Goal: Task Accomplishment & Management: Use online tool/utility

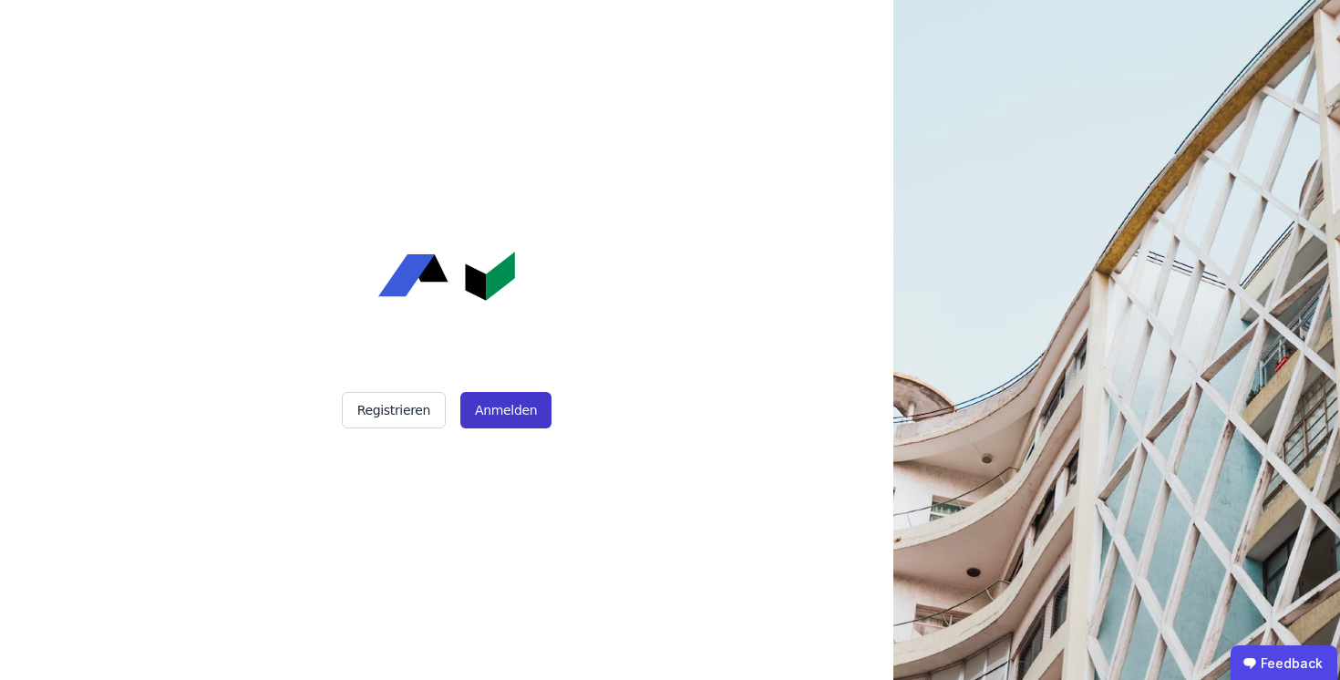
click at [501, 411] on button "Anmelden" at bounding box center [505, 410] width 91 height 36
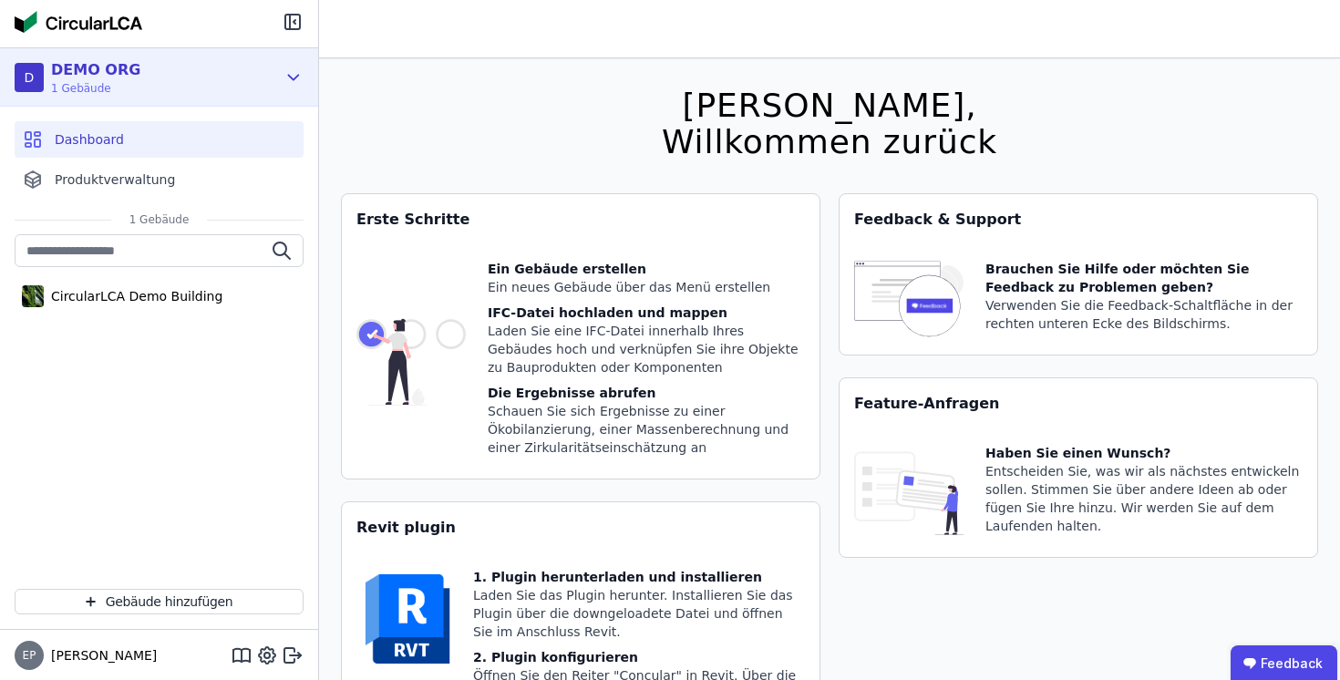
click at [106, 81] on span "1 Gebäude" at bounding box center [95, 88] width 89 height 15
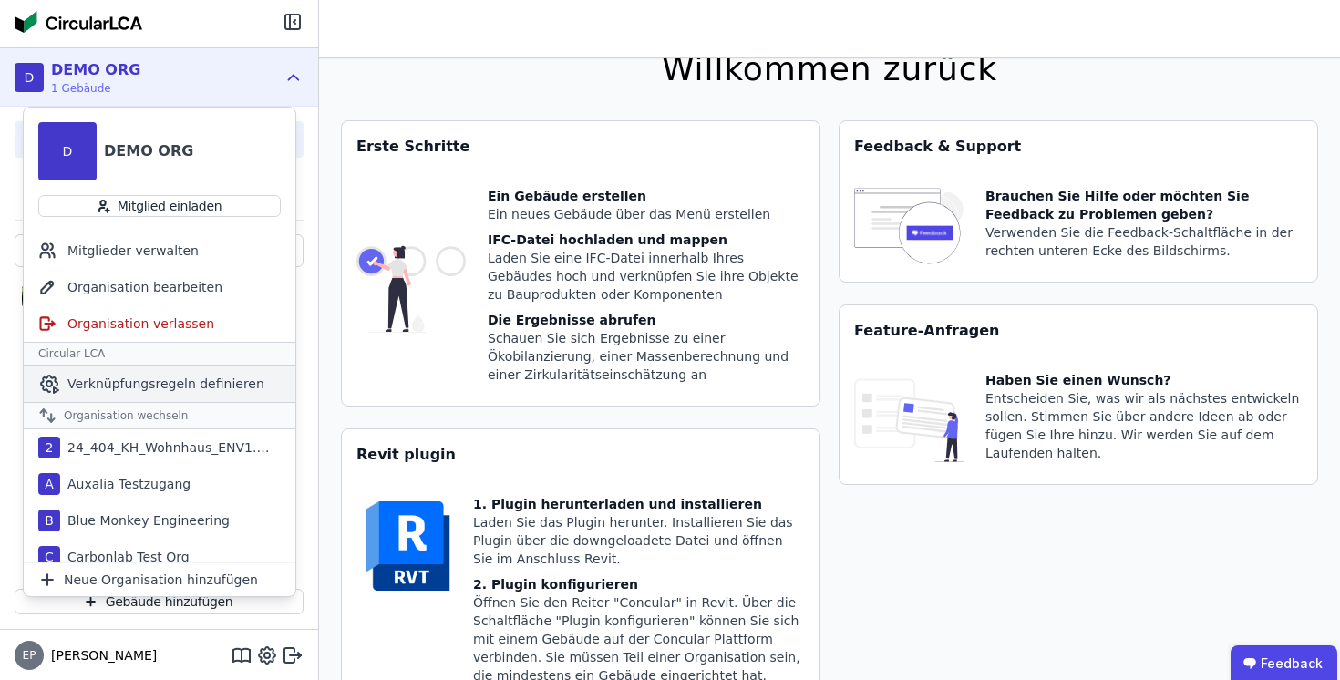
scroll to position [141, 0]
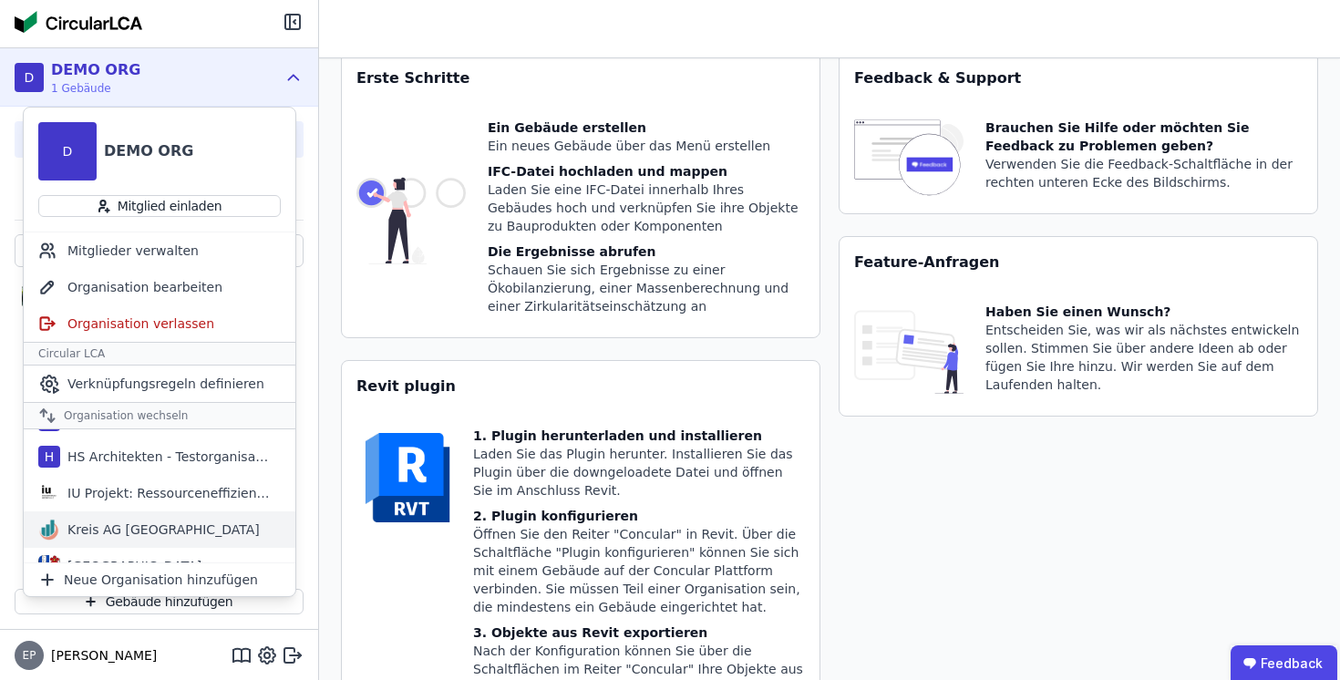
click at [110, 523] on div "Kreis AG [GEOGRAPHIC_DATA]" at bounding box center [160, 529] width 200 height 18
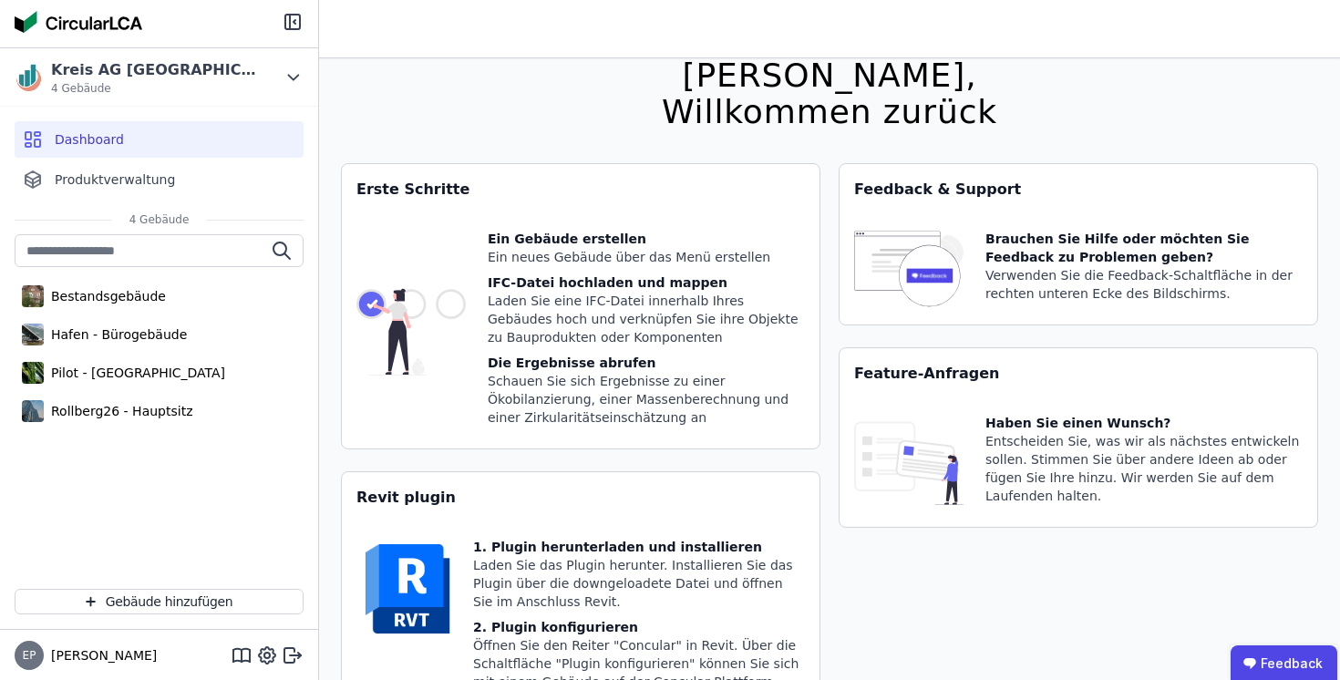
scroll to position [0, 0]
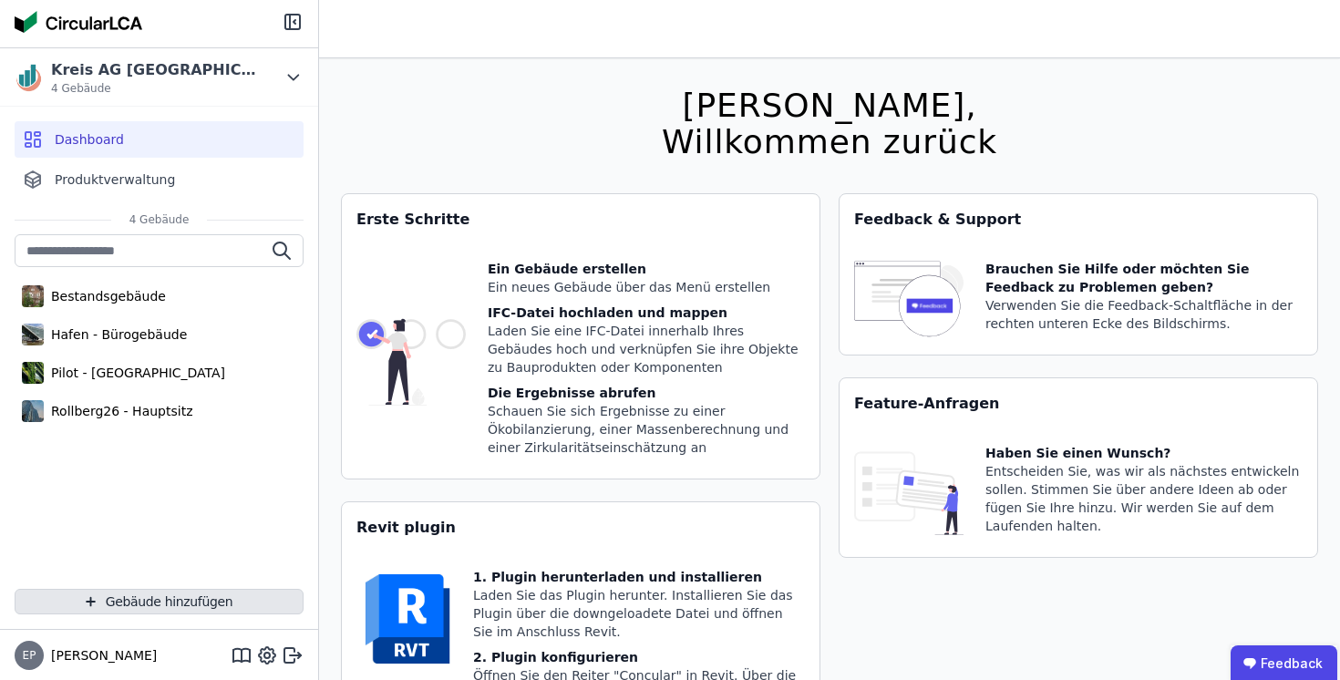
click at [177, 600] on button "Gebäude hinzufügen" at bounding box center [159, 602] width 289 height 26
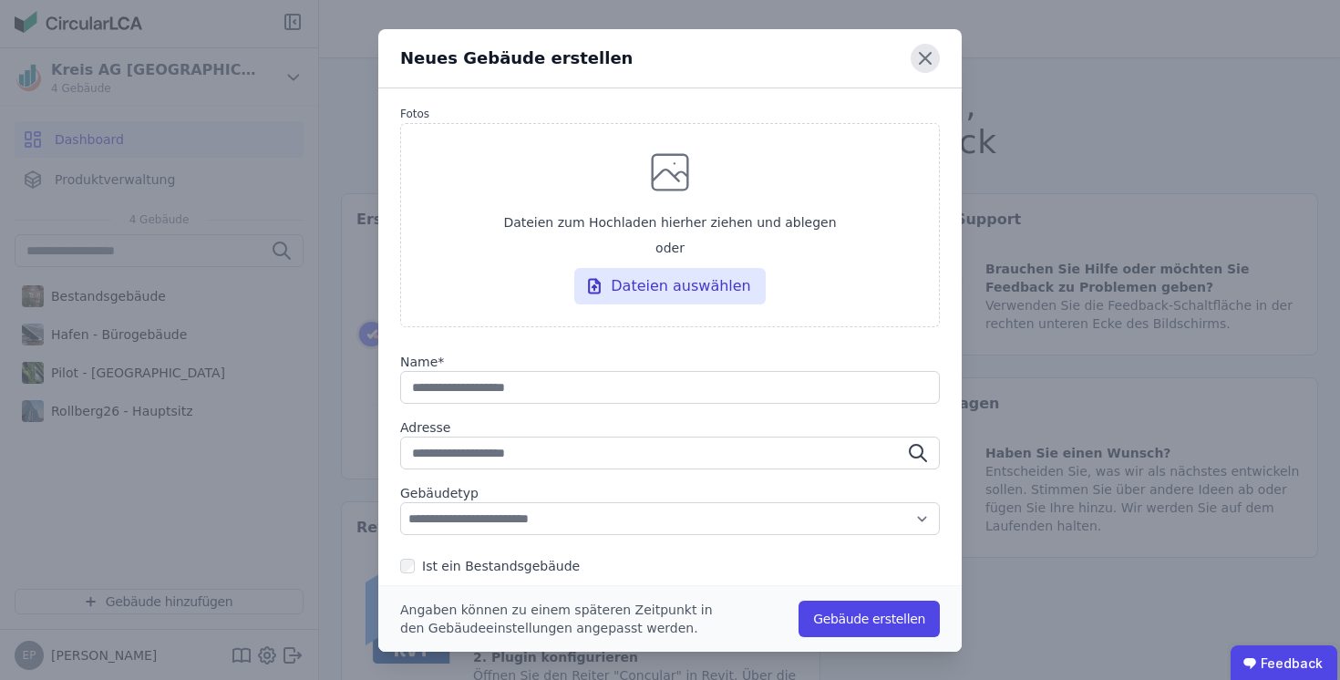
click at [921, 56] on icon at bounding box center [925, 58] width 11 height 11
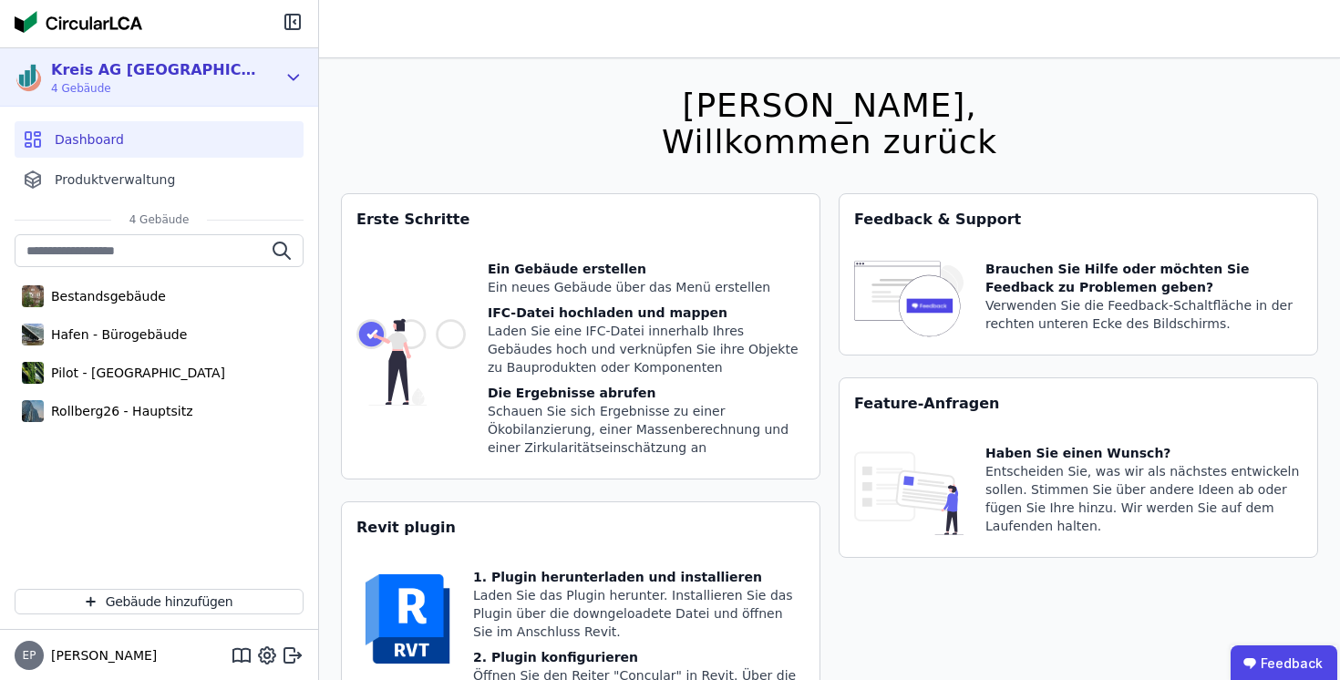
click at [159, 84] on span "4 Gebäude" at bounding box center [156, 88] width 210 height 15
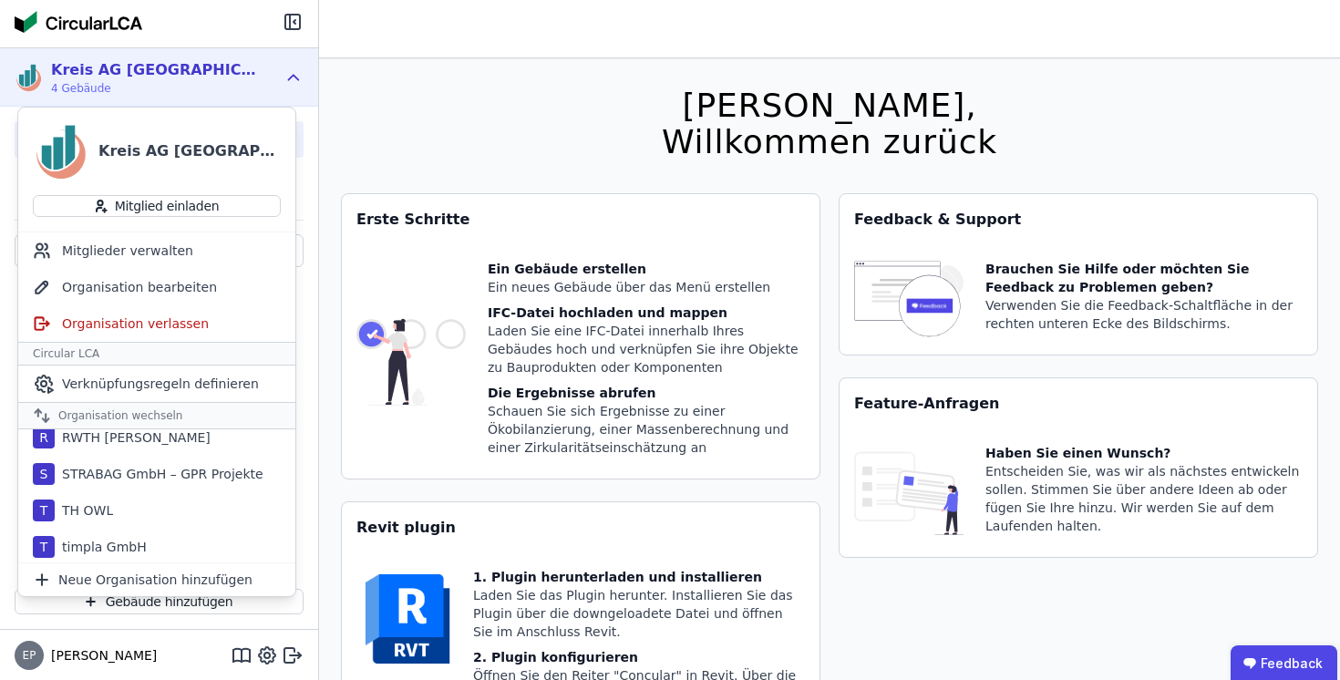
scroll to position [1363, 0]
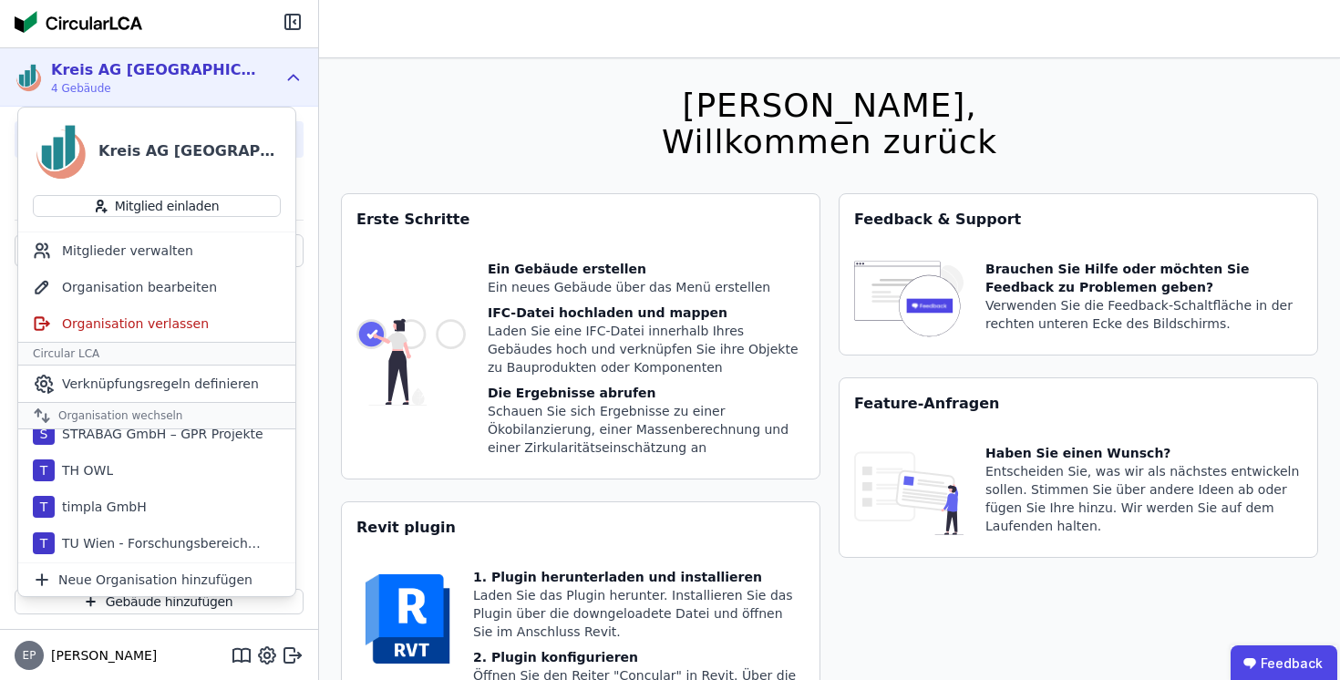
click at [206, 39] on div at bounding box center [159, 23] width 318 height 47
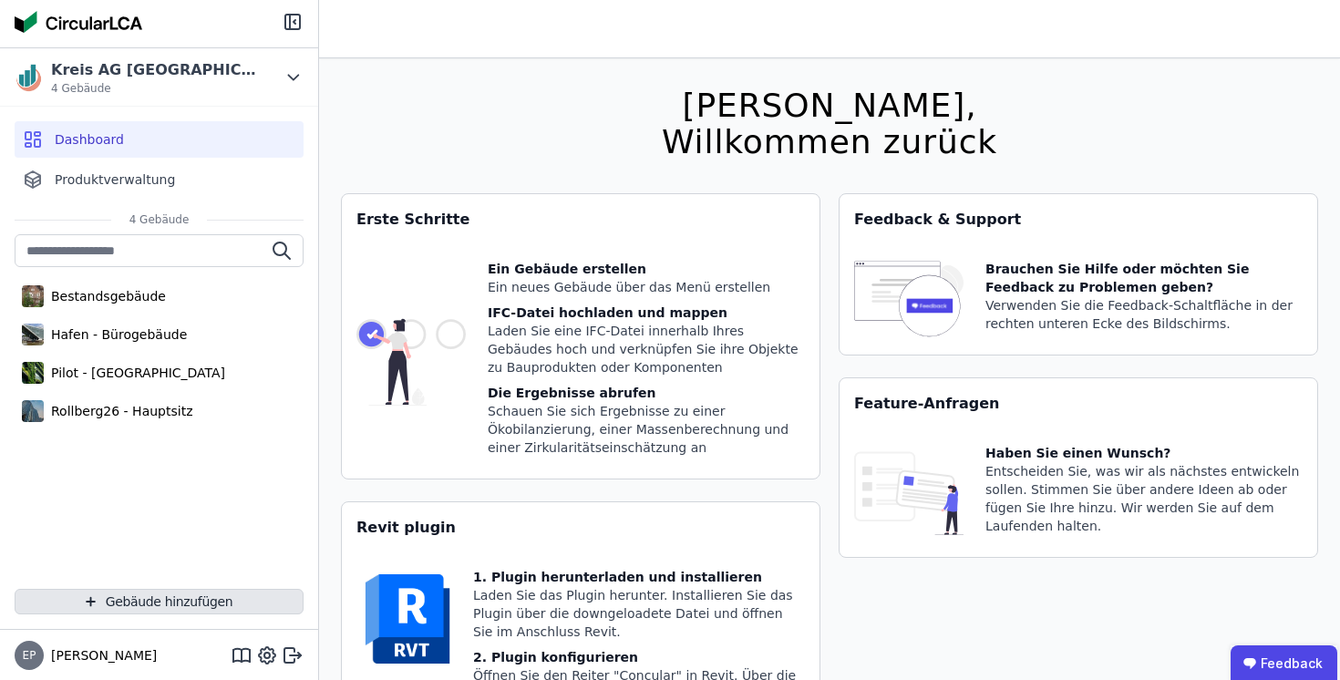
click at [143, 606] on button "Gebäude hinzufügen" at bounding box center [159, 602] width 289 height 26
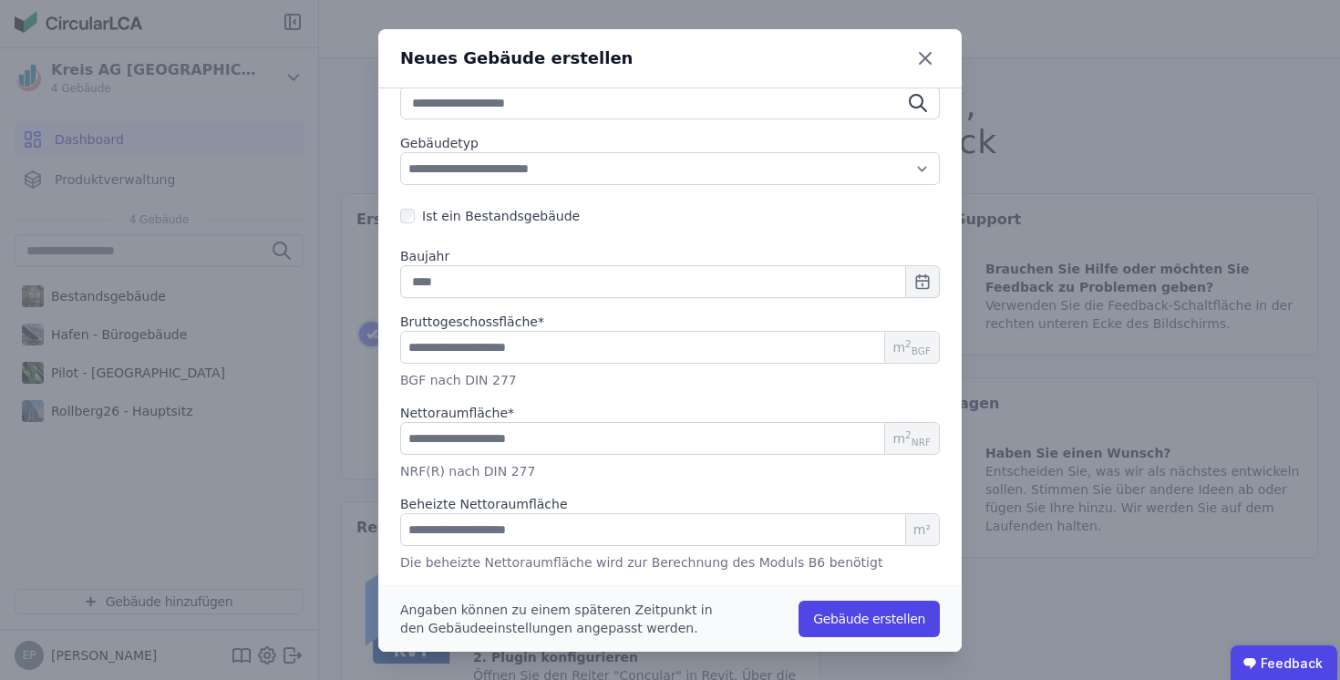
scroll to position [0, 0]
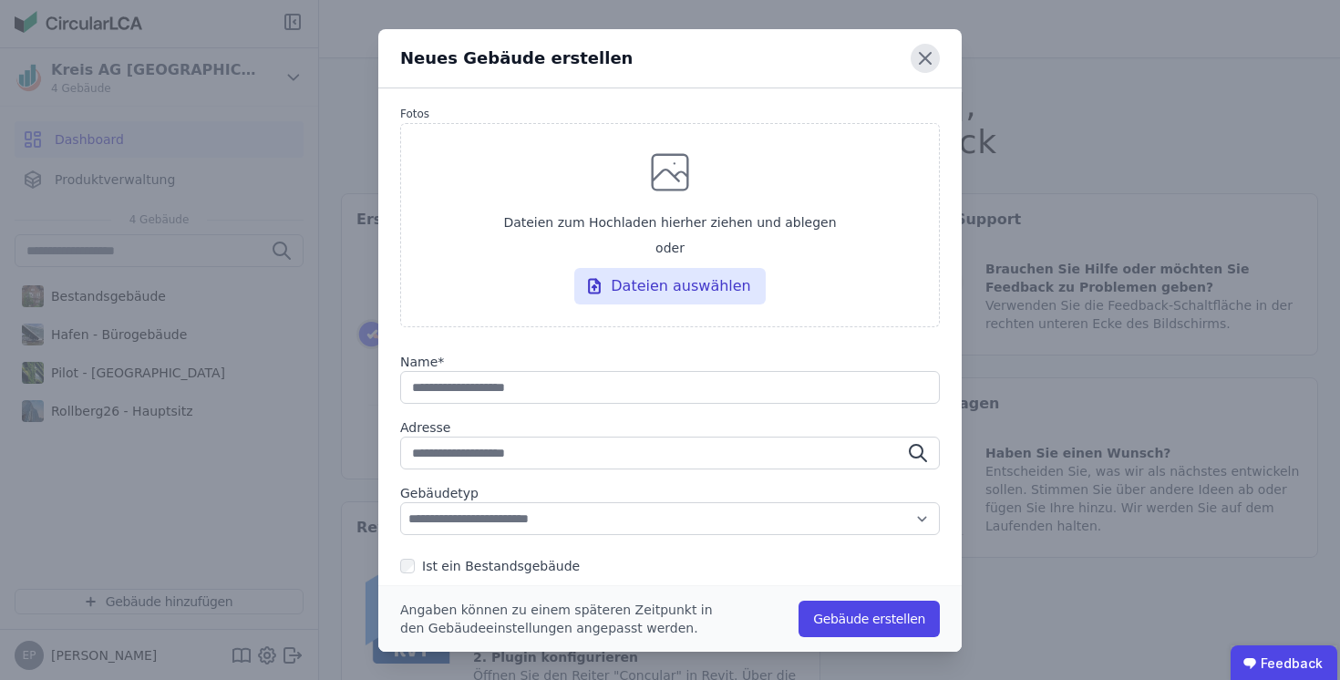
click at [914, 61] on icon at bounding box center [924, 58] width 29 height 29
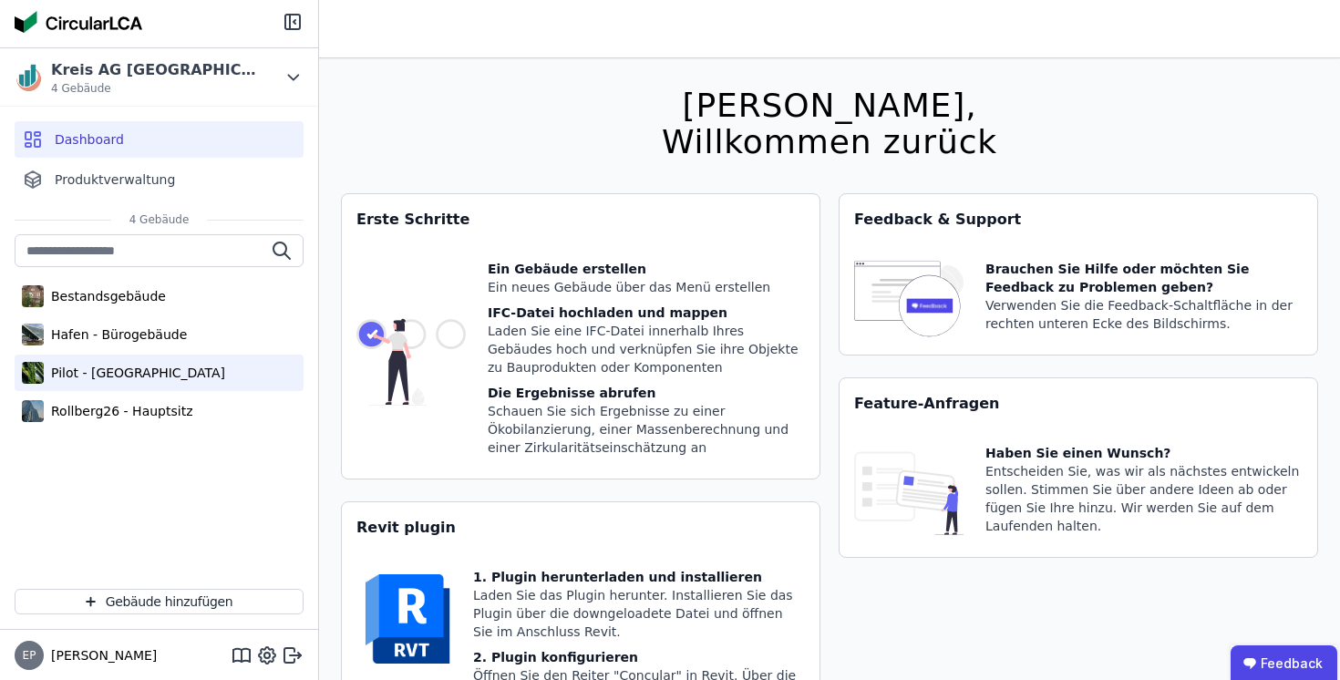
click at [149, 375] on div "Pilot - [GEOGRAPHIC_DATA]" at bounding box center [134, 373] width 181 height 18
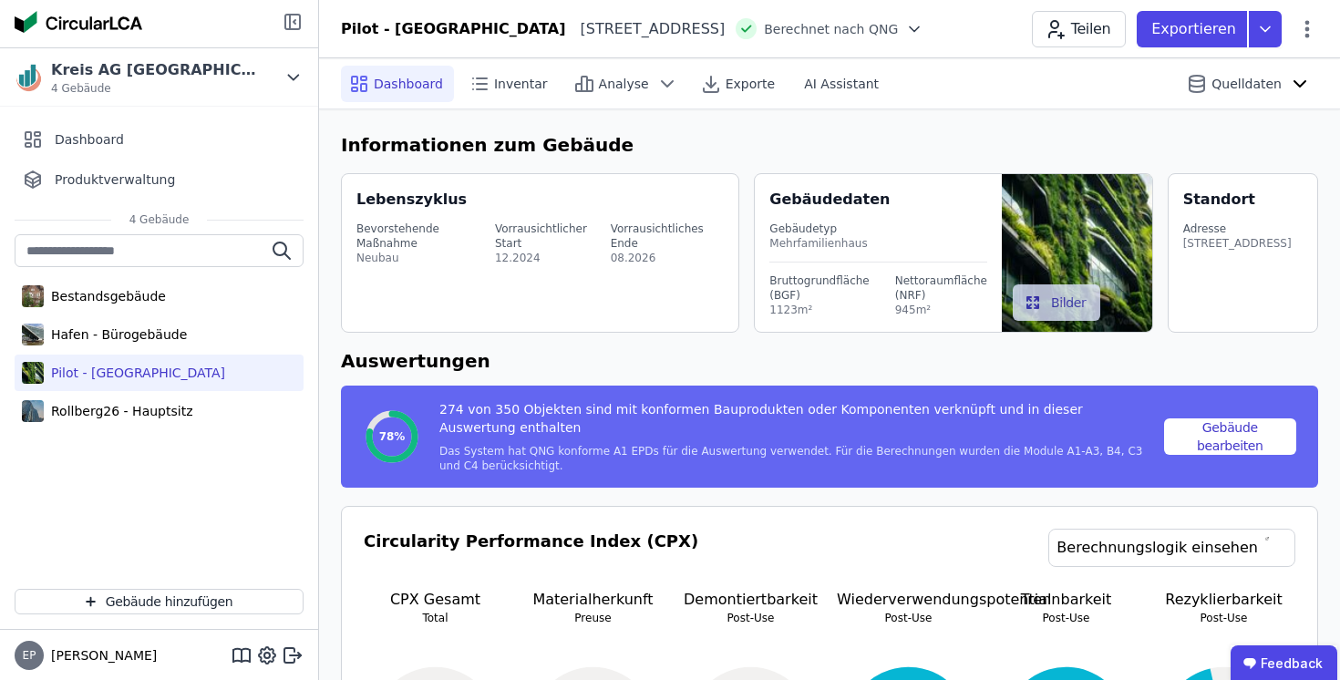
click at [293, 21] on icon at bounding box center [294, 22] width 2 height 4
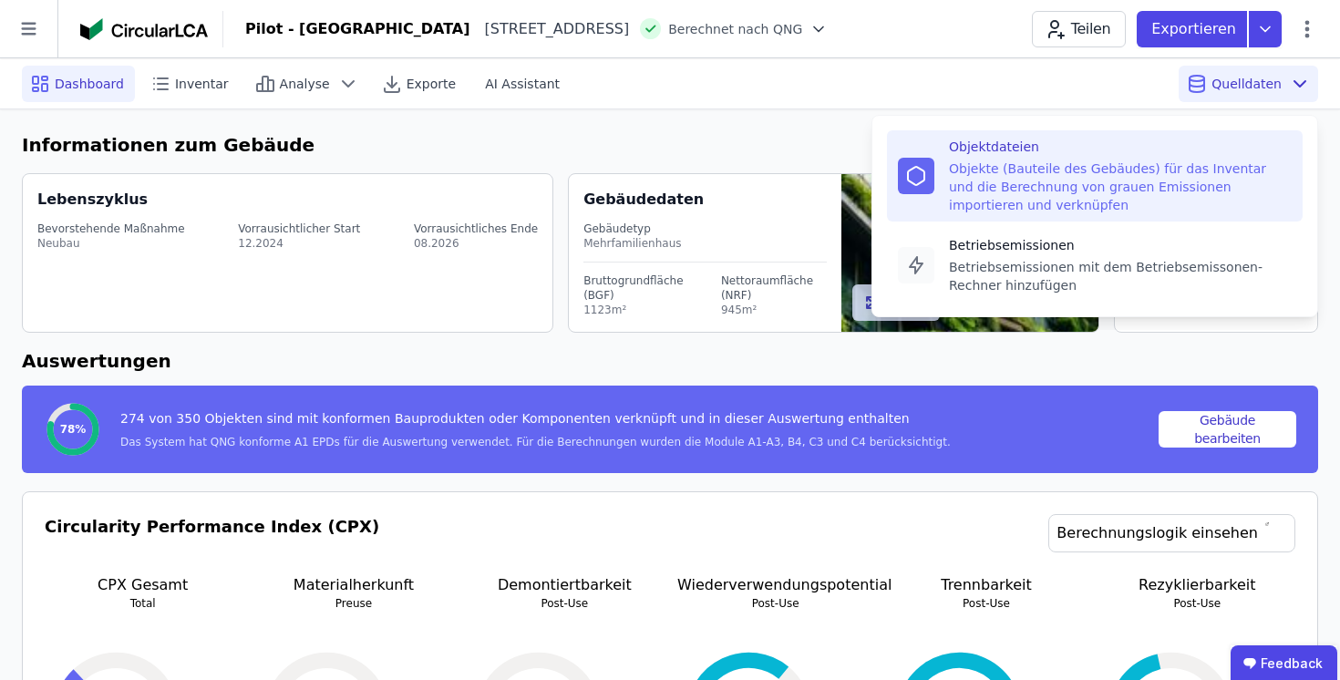
click at [1046, 170] on div "Objekte (Bauteile des Gebäudes) für das Inventar und die Berechnung von grauen …" at bounding box center [1120, 186] width 343 height 55
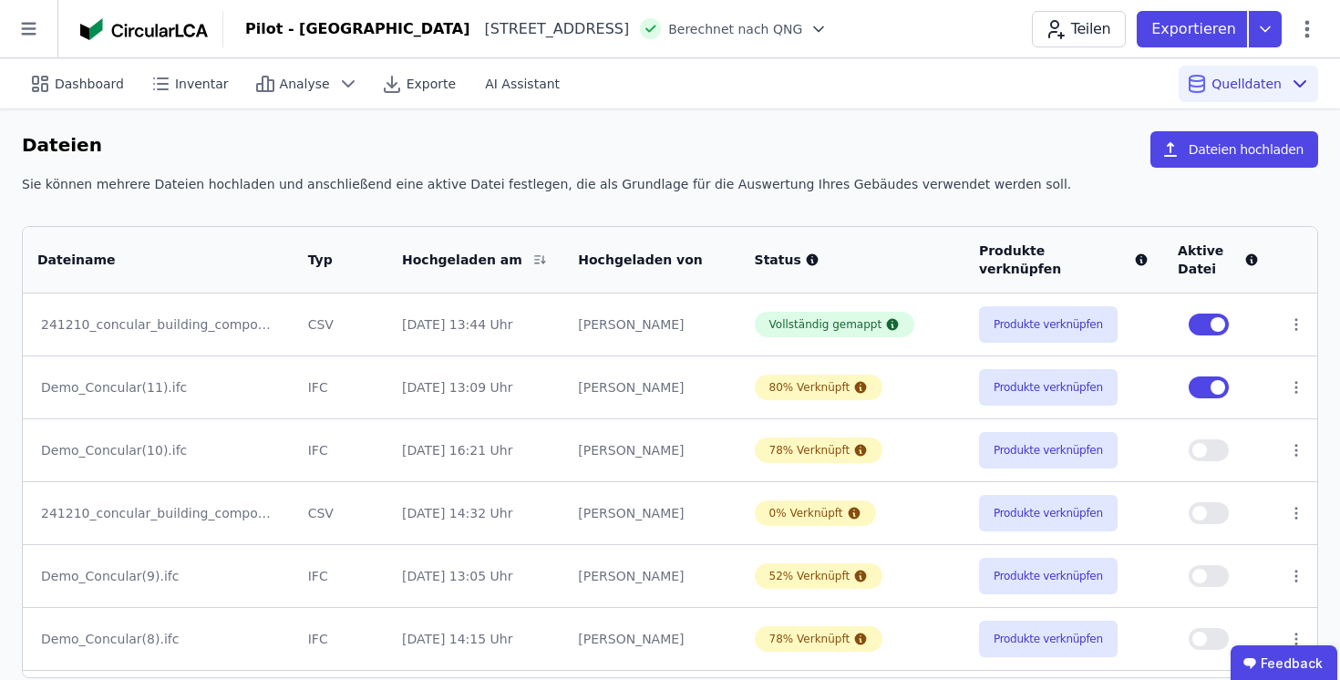
click at [1201, 324] on button "button" at bounding box center [1208, 325] width 40 height 22
click at [1201, 320] on span "button" at bounding box center [1199, 324] width 15 height 15
click at [91, 87] on span "Dashboard" at bounding box center [89, 84] width 69 height 18
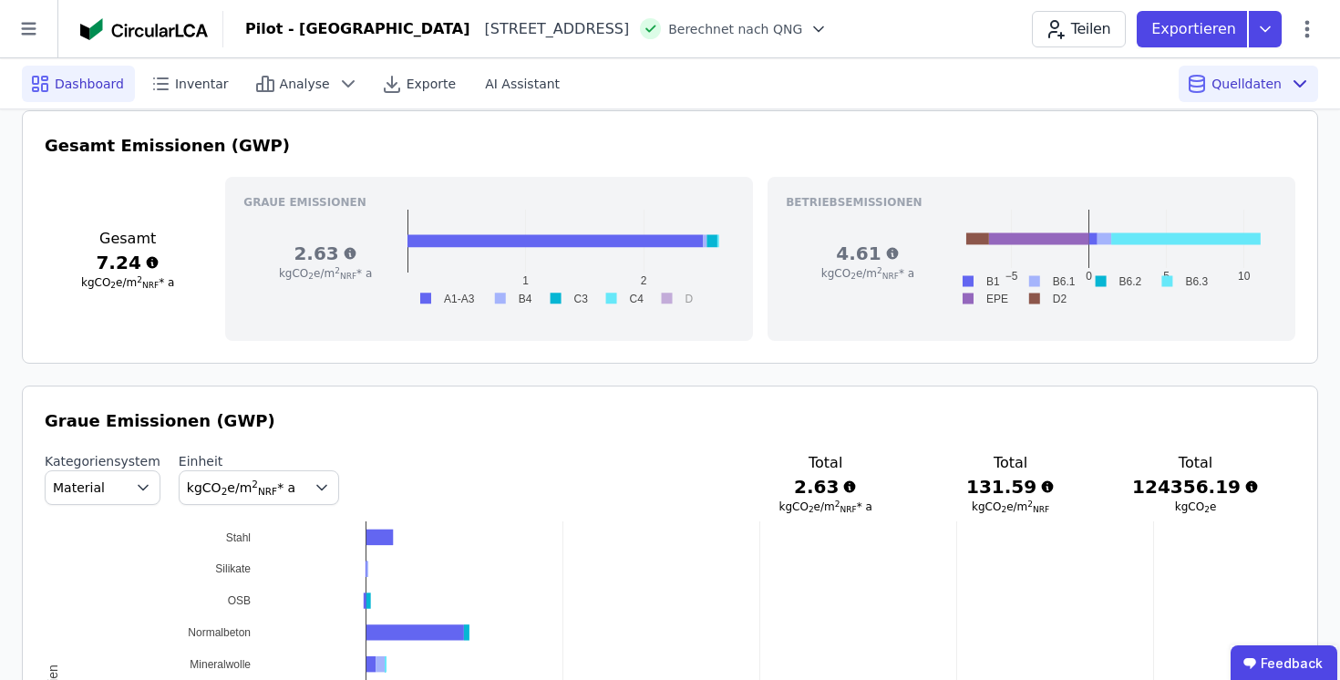
scroll to position [671, 0]
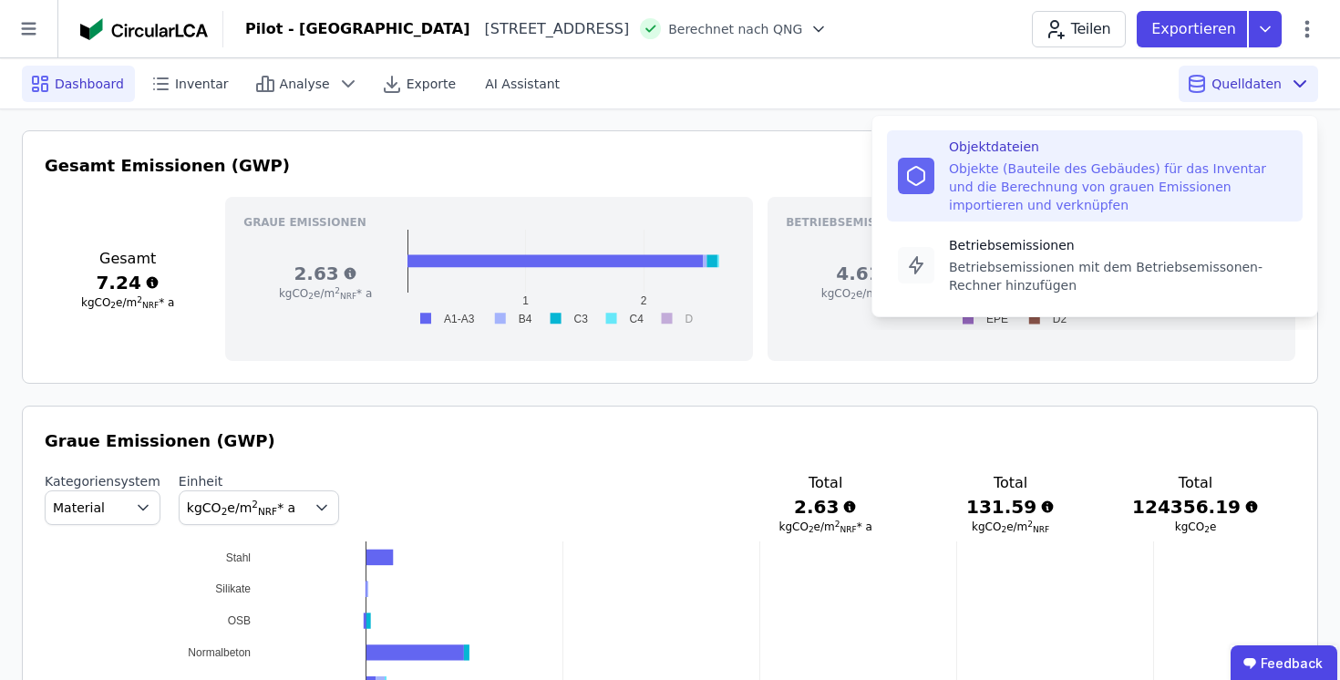
click at [1171, 163] on div "Objekte (Bauteile des Gebäudes) für das Inventar und die Berechnung von grauen …" at bounding box center [1120, 186] width 343 height 55
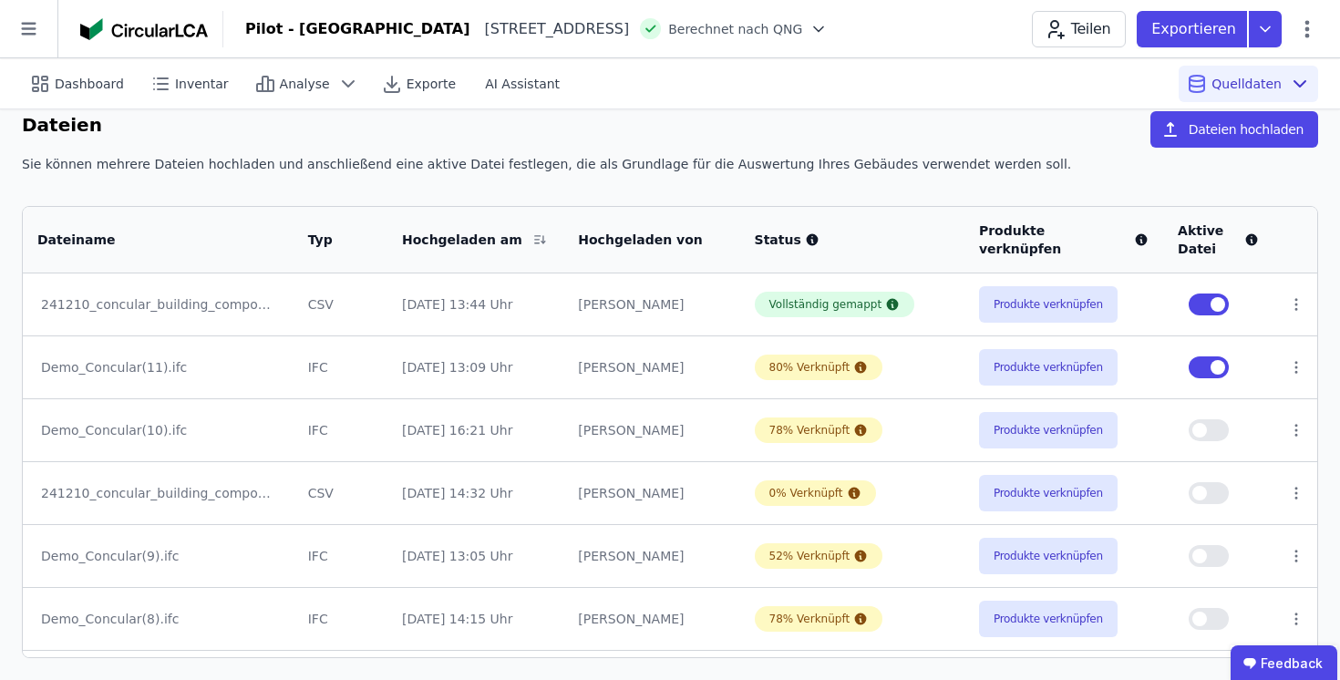
scroll to position [20, 0]
click at [1021, 368] on button "Produkte verknüpfen" at bounding box center [1048, 367] width 139 height 36
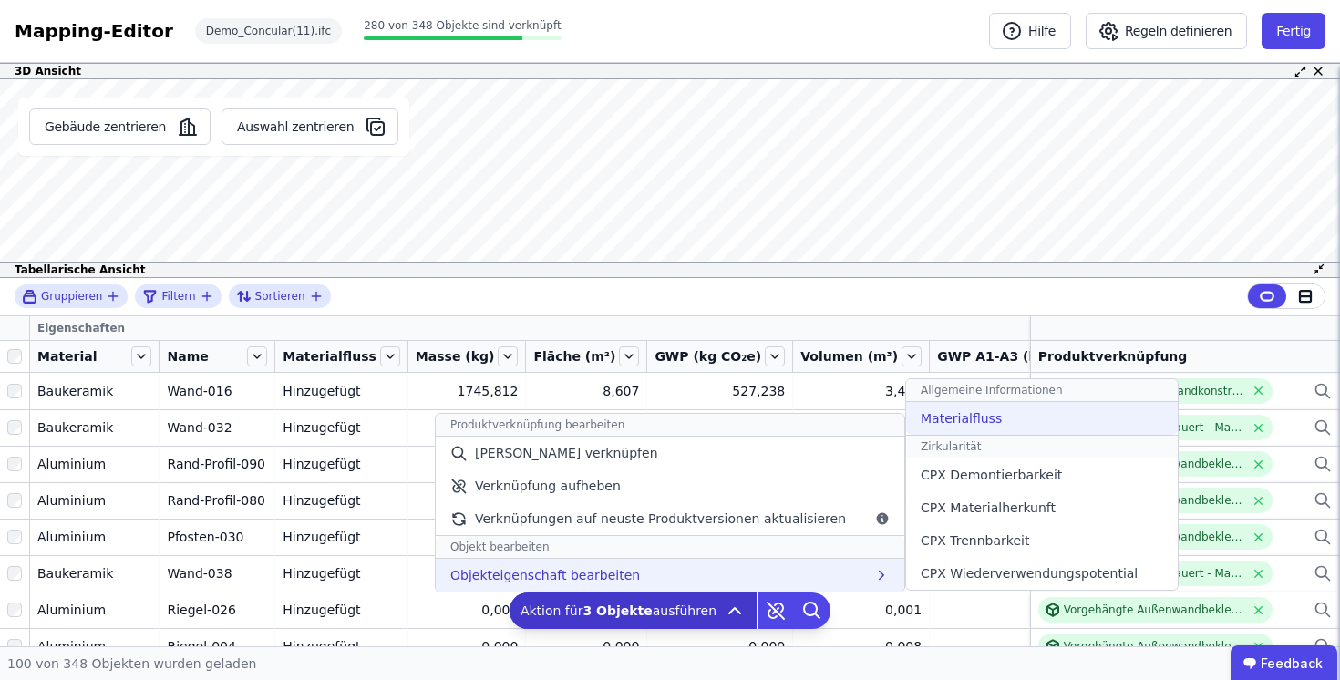
click at [920, 417] on span "Materialfluss" at bounding box center [960, 418] width 81 height 18
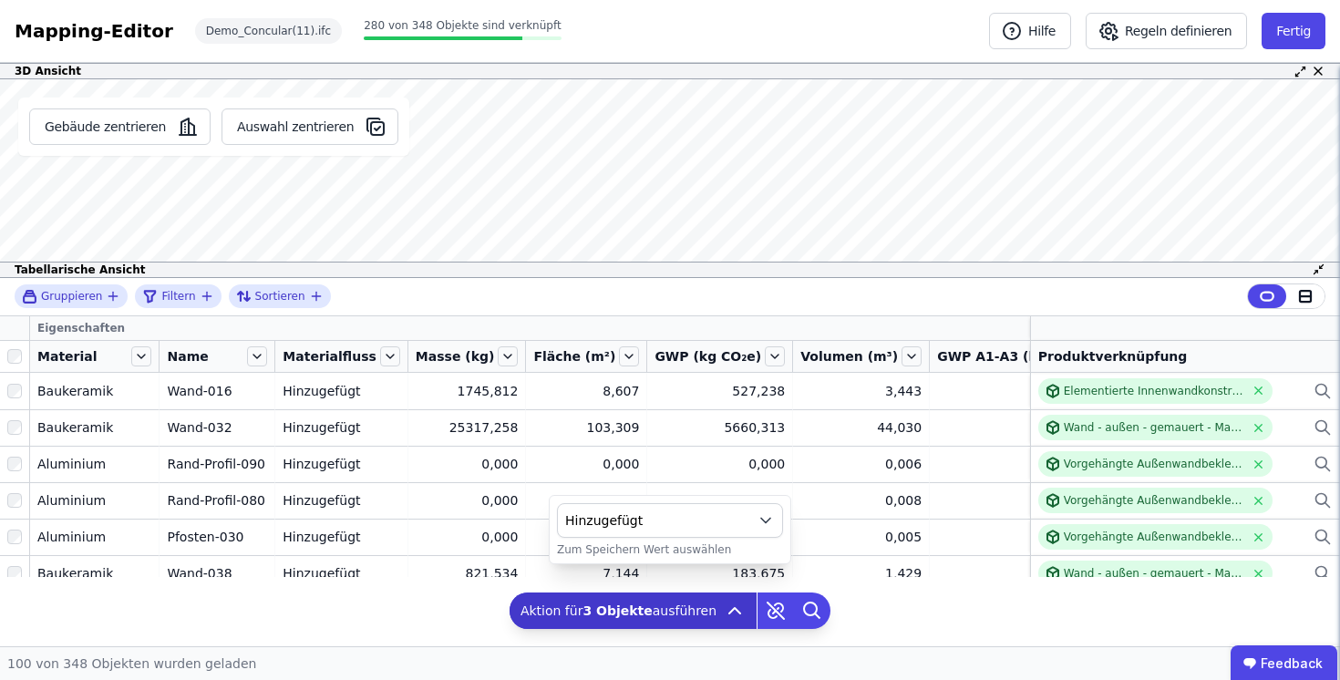
click at [720, 524] on span "Hinzugefügt" at bounding box center [655, 520] width 180 height 18
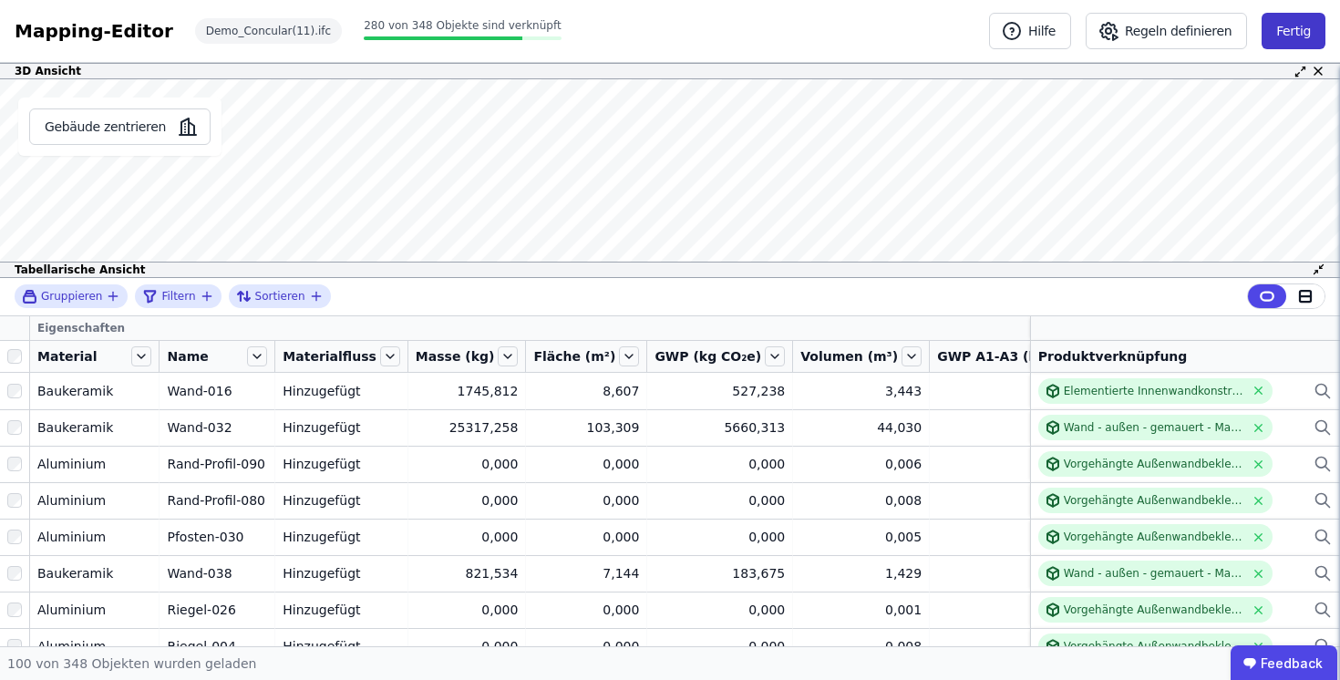
click at [1287, 26] on button "Fertig" at bounding box center [1293, 31] width 64 height 36
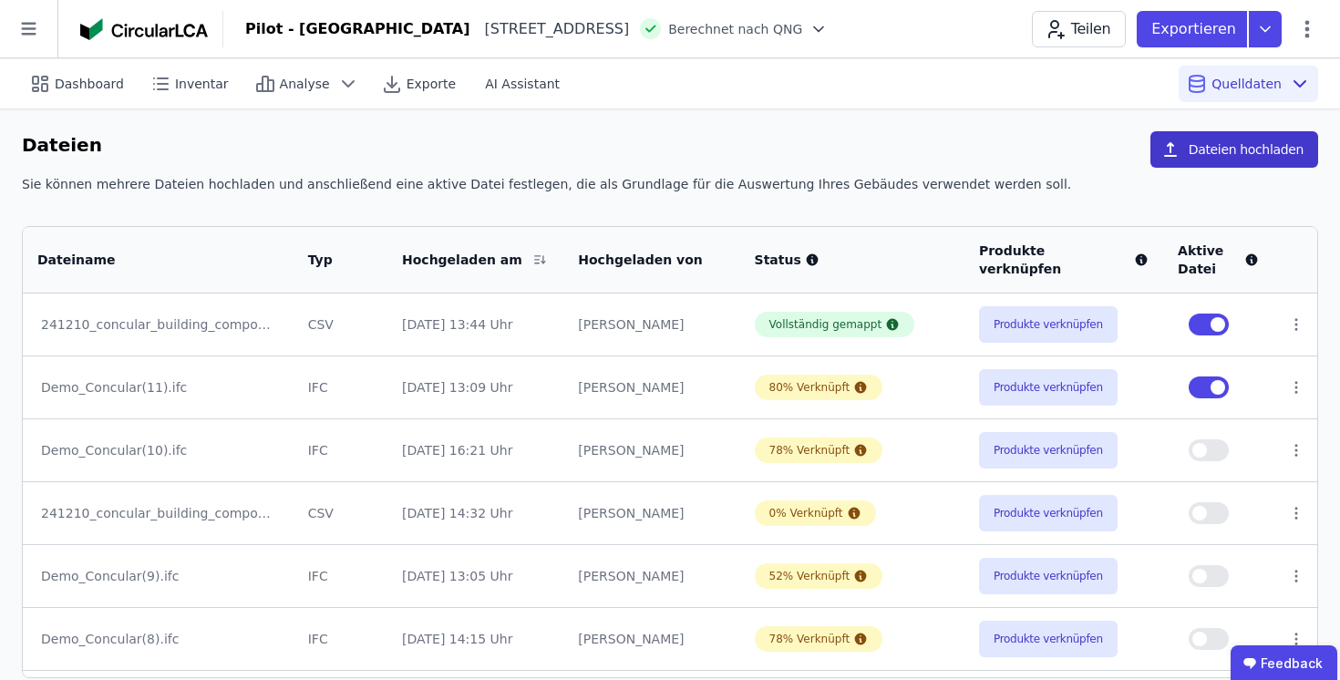
click at [1239, 150] on button "Dateien hochladen" at bounding box center [1234, 149] width 168 height 36
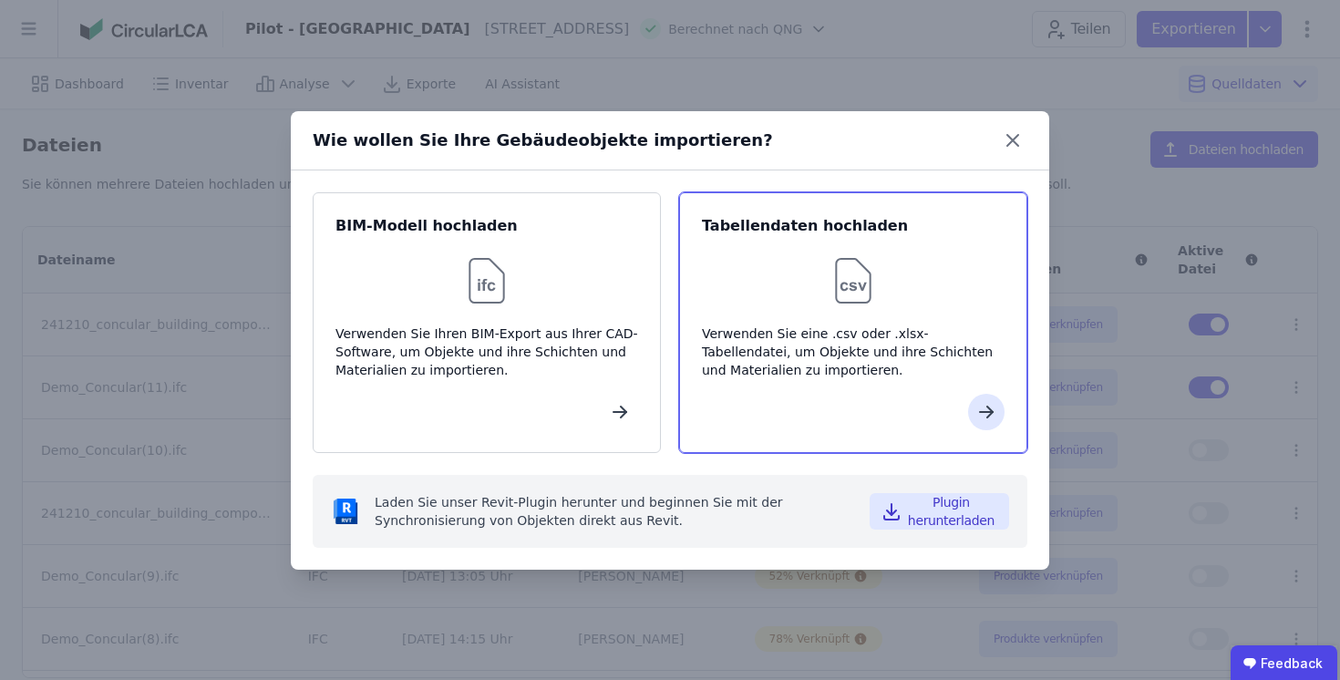
click at [734, 242] on div "Tabellendaten hochladen Verwenden Sie eine .csv oder .xlsx-Tabellendatei, um Ob…" at bounding box center [853, 322] width 348 height 261
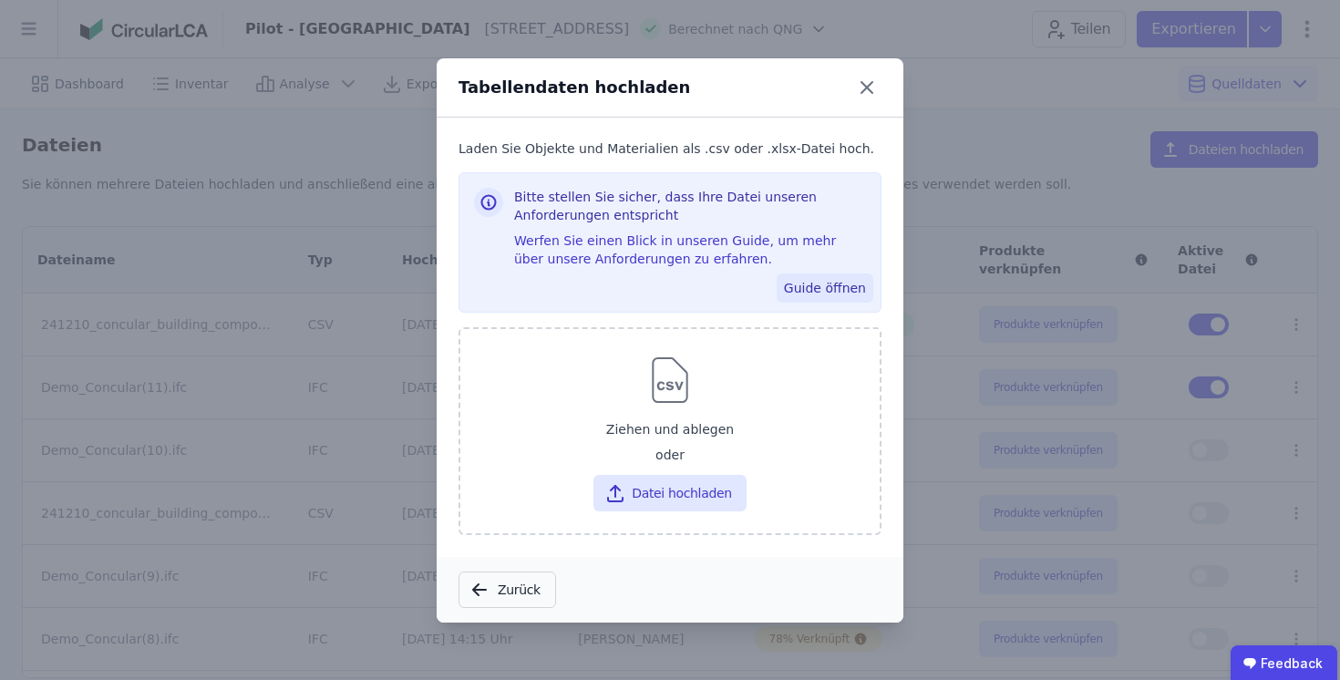
click at [795, 283] on button "Guide öffnen" at bounding box center [824, 287] width 97 height 29
click at [865, 89] on icon at bounding box center [866, 87] width 29 height 29
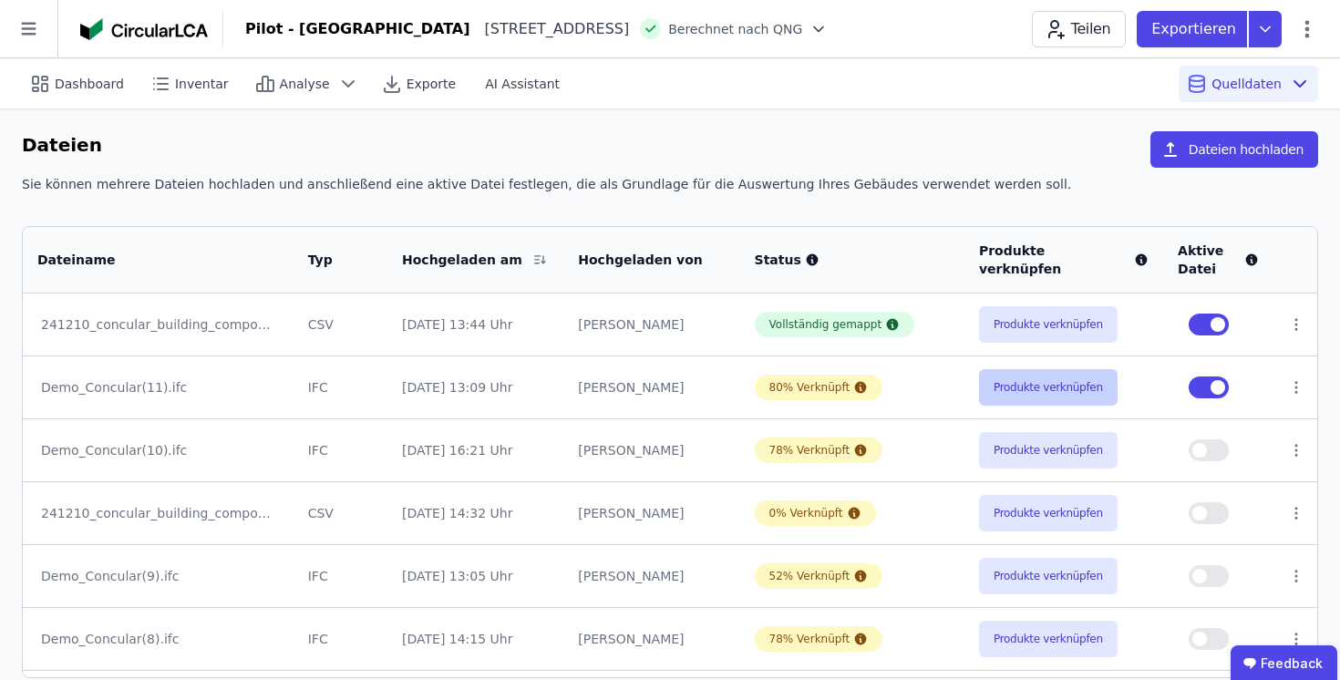
click at [994, 389] on button "Produkte verknüpfen" at bounding box center [1048, 387] width 139 height 36
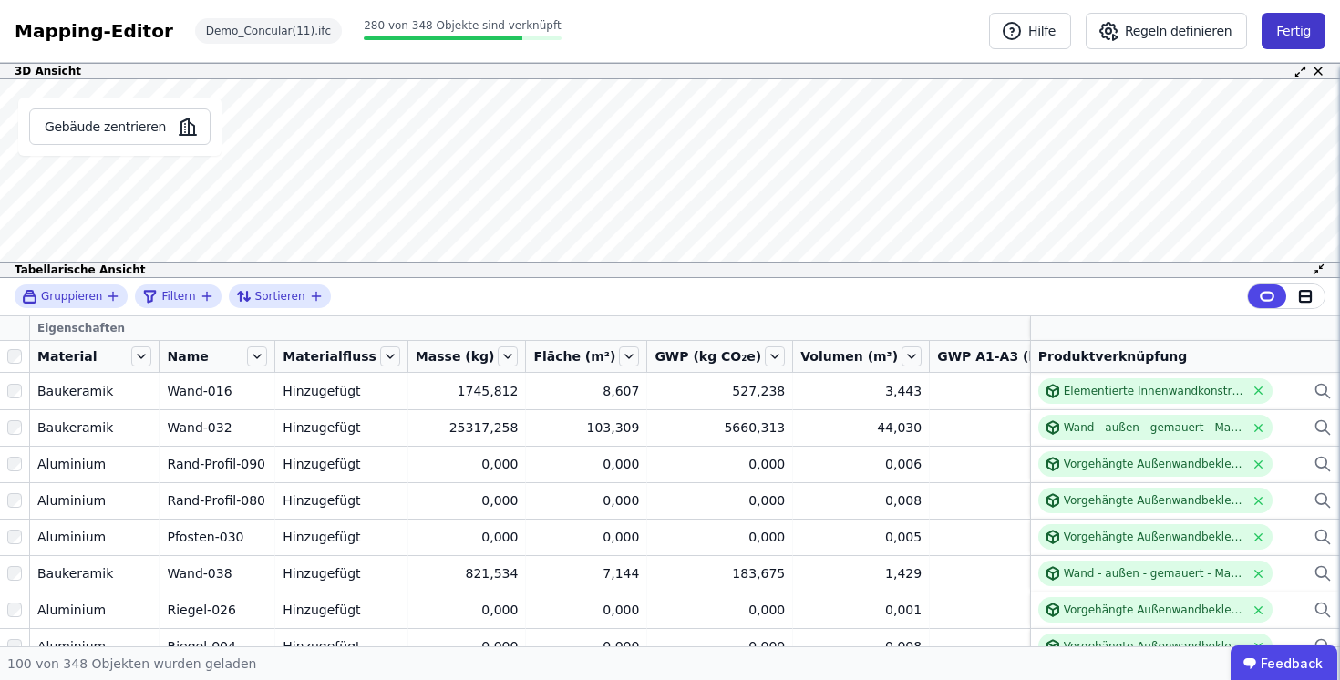
click at [1301, 26] on button "Fertig" at bounding box center [1293, 31] width 64 height 36
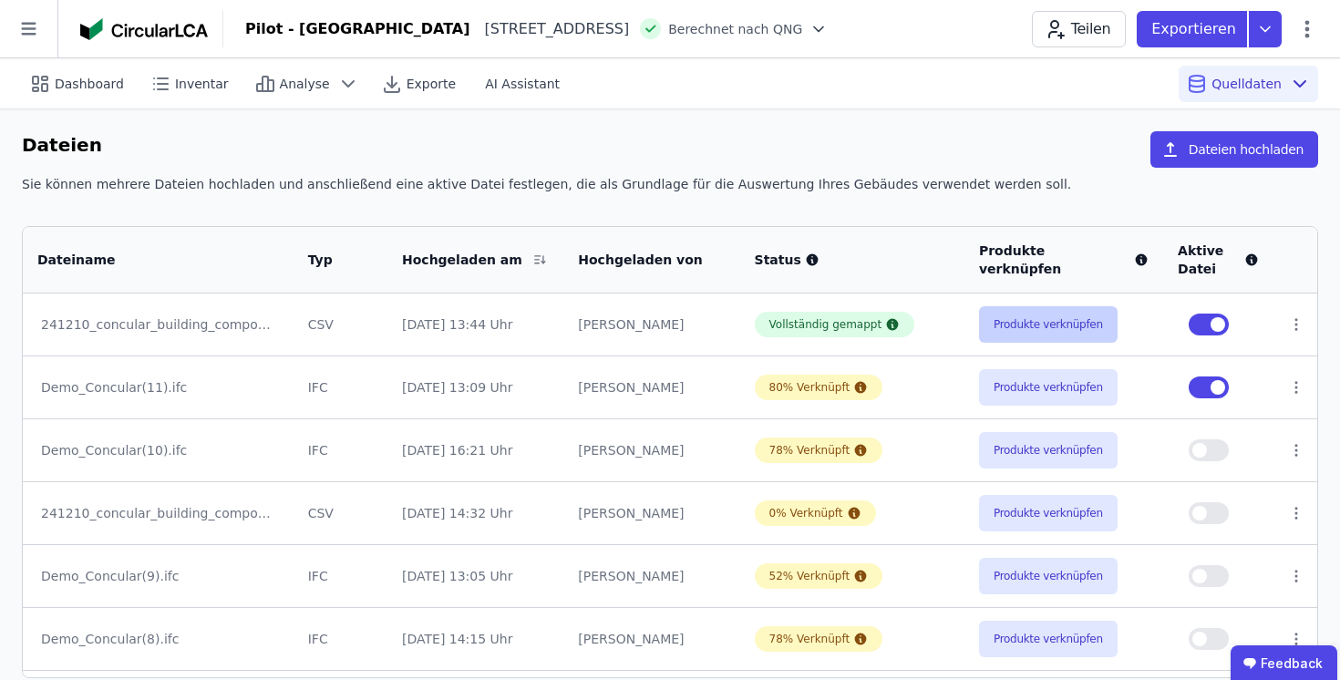
click at [1001, 322] on button "Produkte verknüpfen" at bounding box center [1048, 324] width 139 height 36
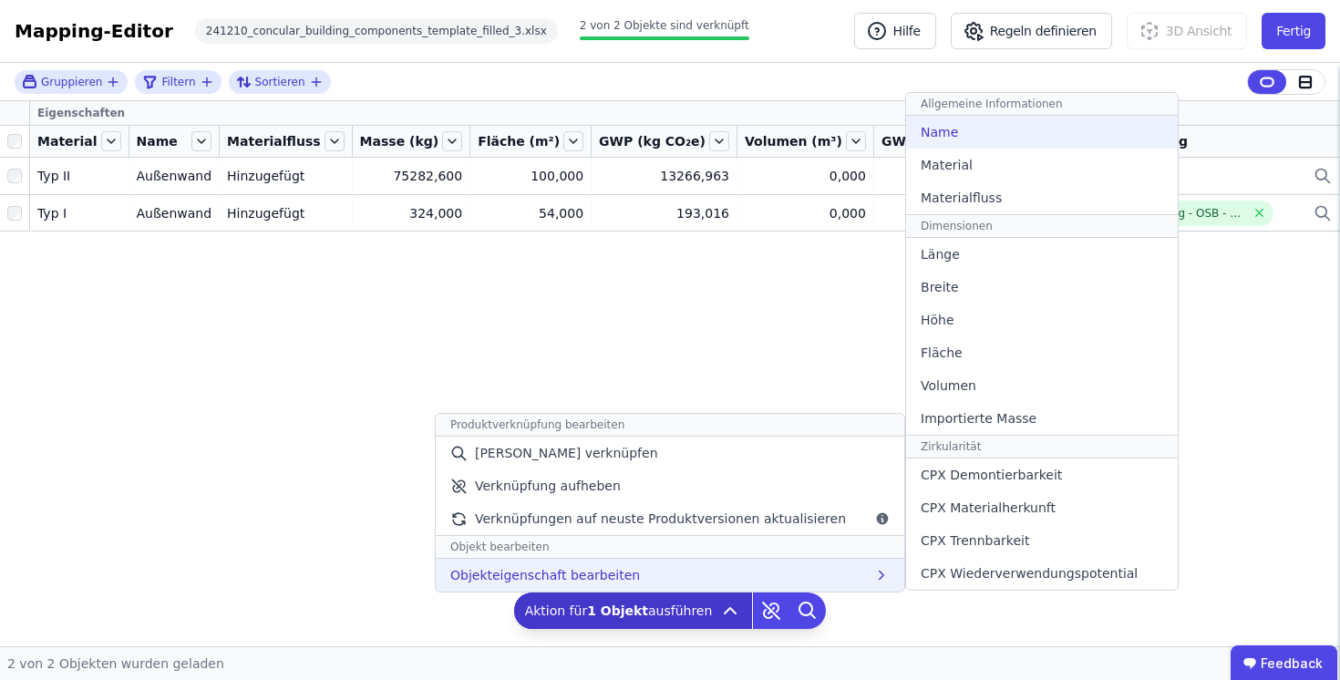
click at [938, 127] on span "Name" at bounding box center [938, 132] width 37 height 18
click at [965, 138] on div "Name" at bounding box center [1042, 132] width 272 height 33
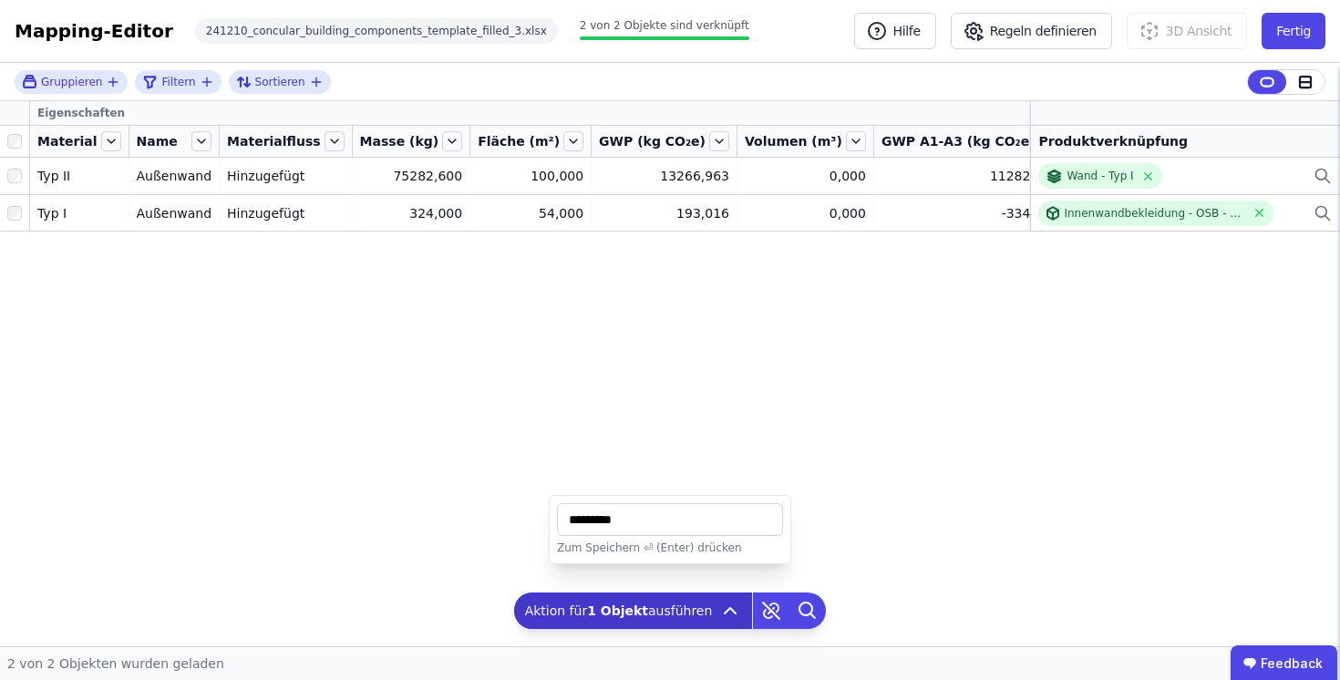
click at [671, 519] on input "string" at bounding box center [670, 519] width 226 height 33
type input "**********"
click at [574, 424] on div "Eigenschaften Material Name Materialfluss Masse (kg) Fläche (m²) GWP (kg CO₂e) …" at bounding box center [670, 339] width 1340 height 476
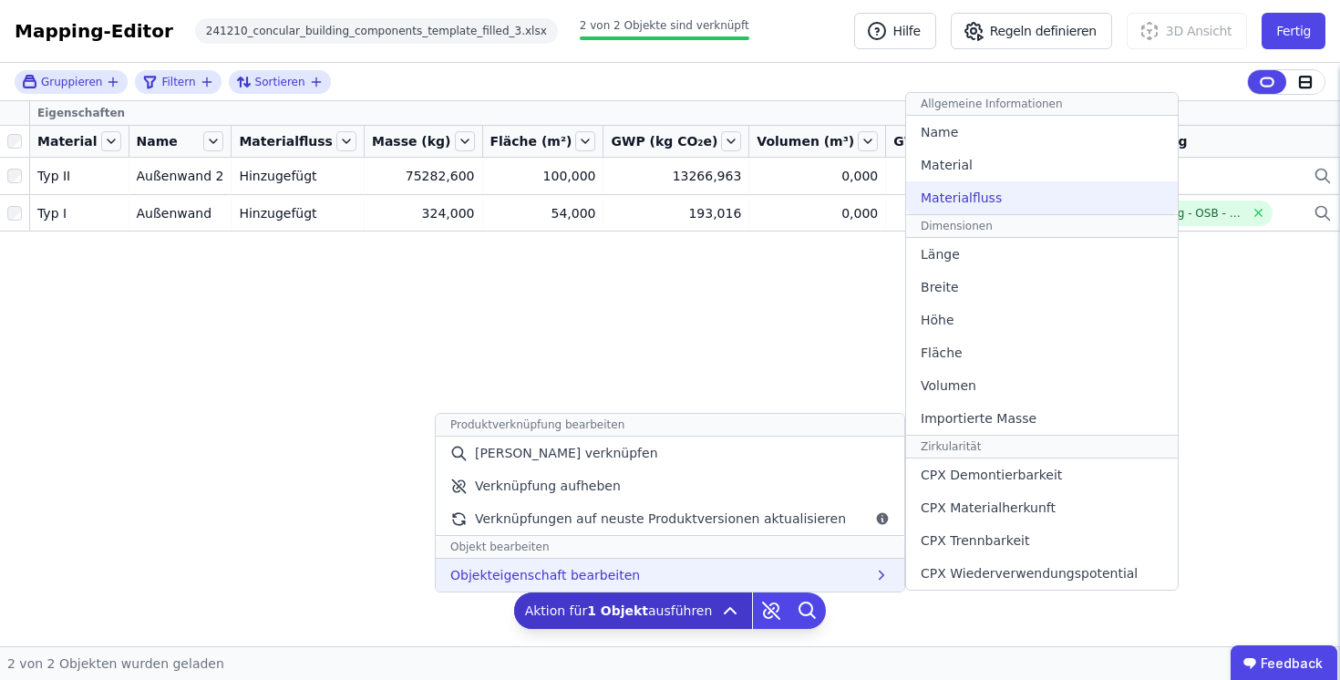
click at [960, 203] on span "Materialfluss" at bounding box center [960, 198] width 81 height 18
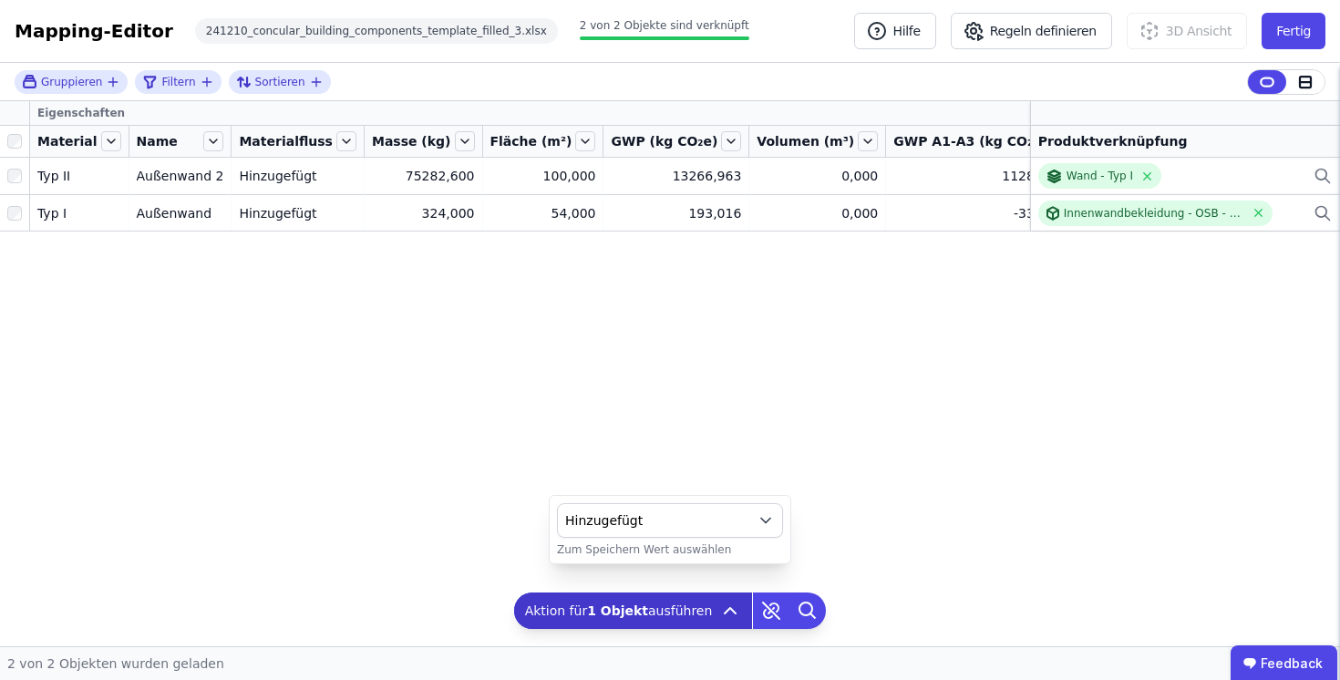
click at [669, 520] on span "Hinzugefügt" at bounding box center [655, 520] width 180 height 18
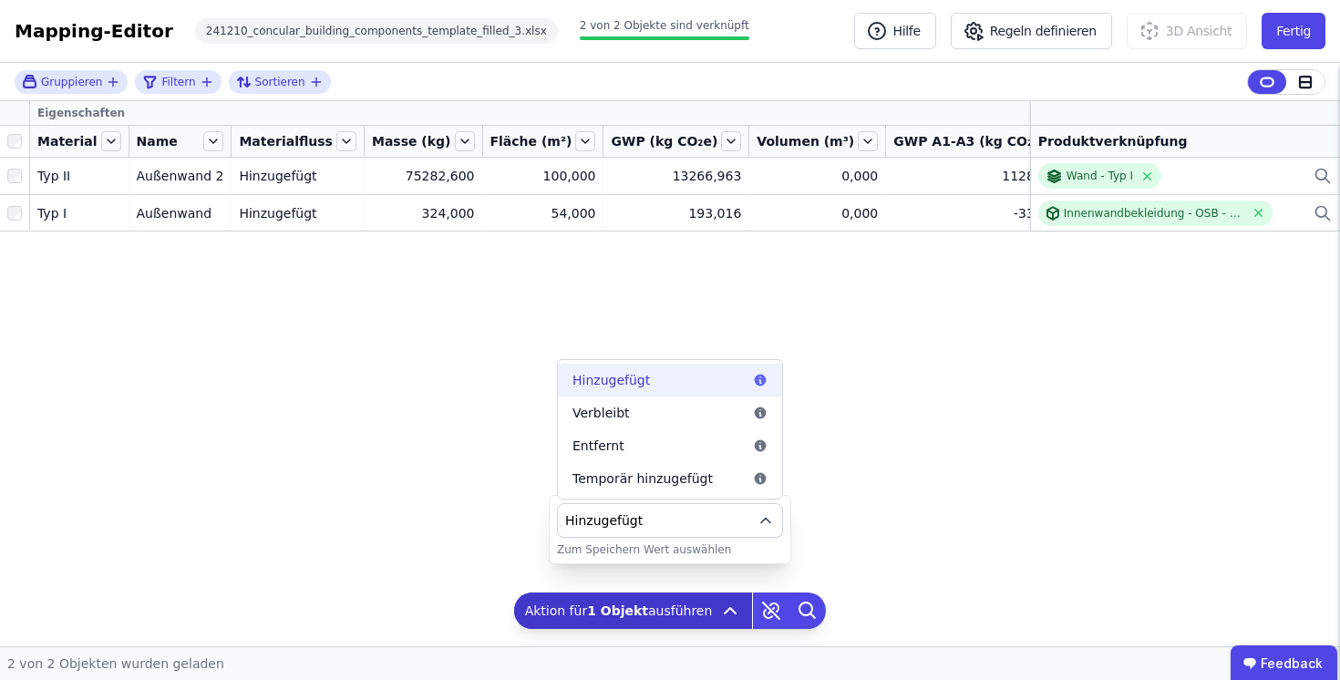
click at [675, 384] on div "Hinzugefügt" at bounding box center [669, 380] width 195 height 18
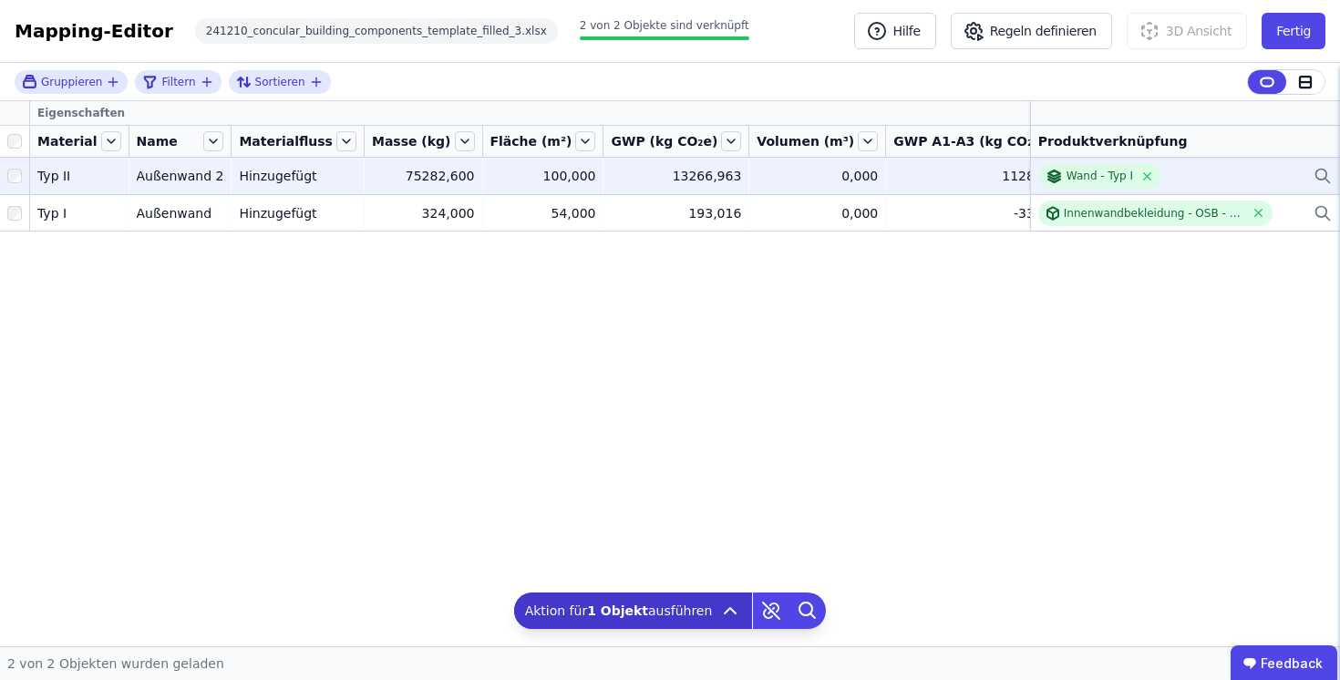
click at [1319, 179] on icon at bounding box center [1322, 176] width 18 height 22
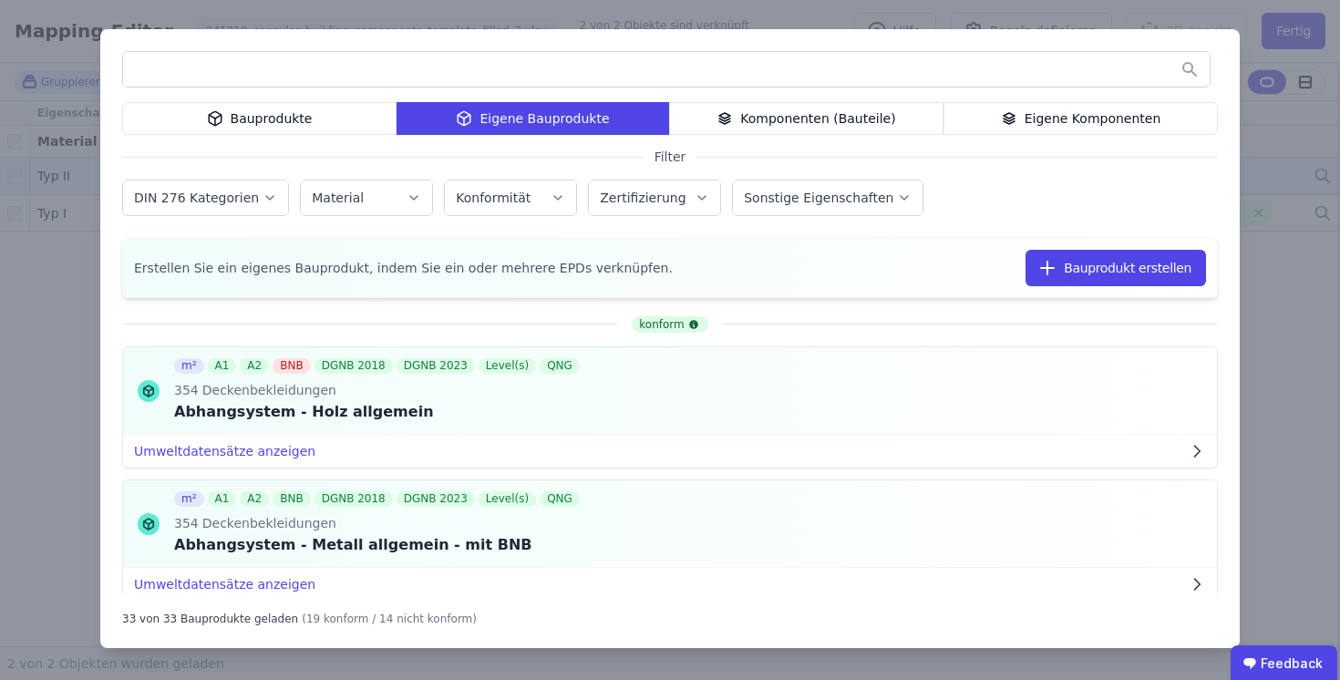
click at [280, 119] on div "Bauprodukte" at bounding box center [259, 118] width 274 height 33
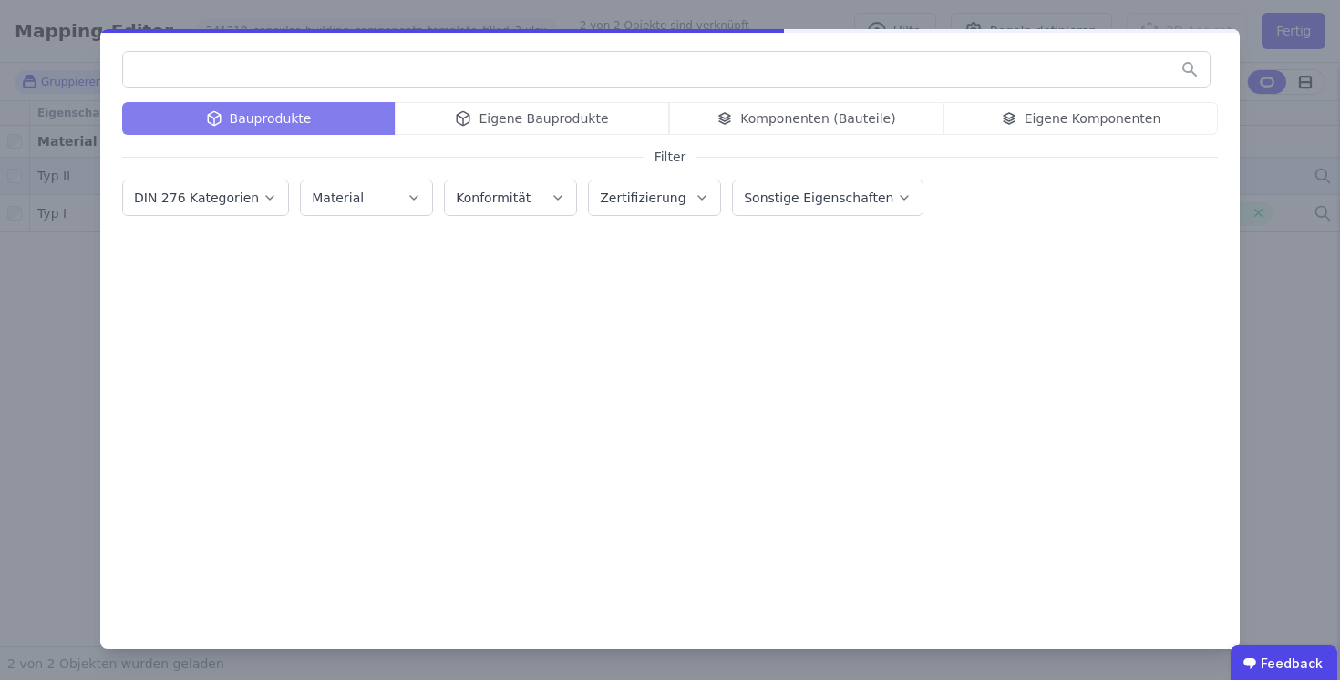
click at [527, 122] on div "Bauprodukte Eigene Bauprodukte Komponenten (Bauteile) Eigene Komponenten" at bounding box center [669, 118] width 1095 height 33
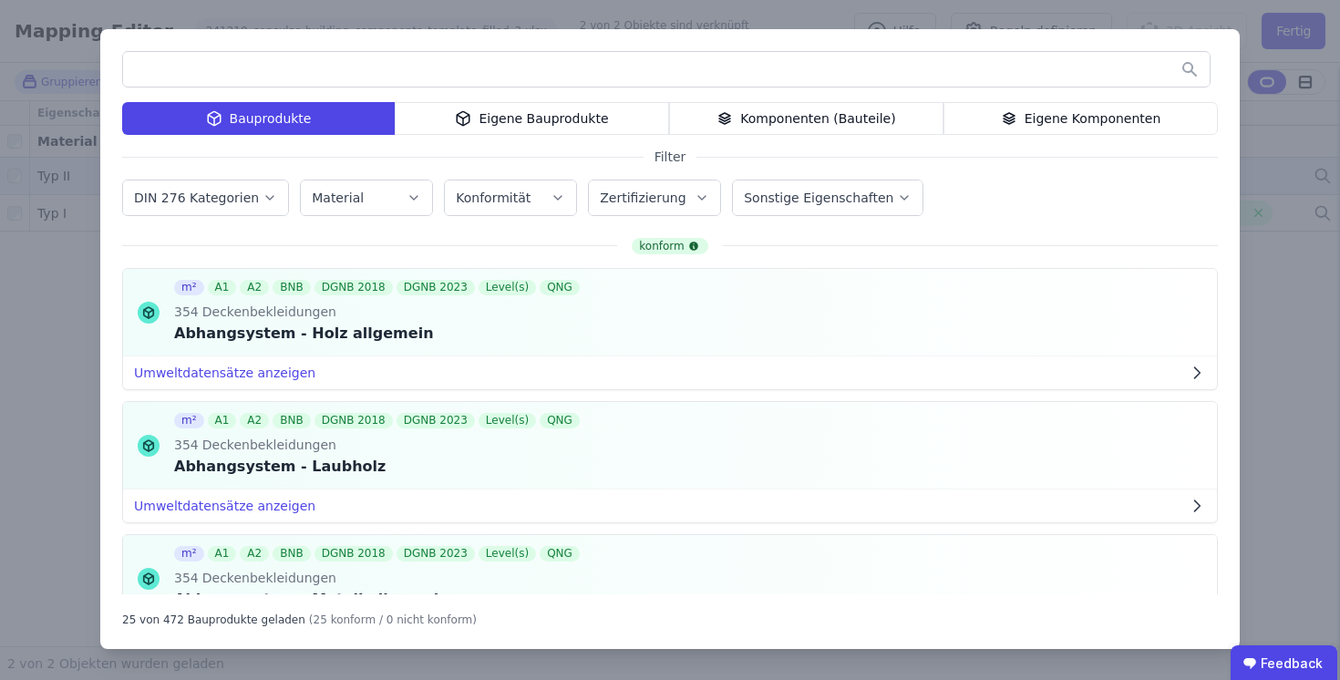
click at [762, 116] on div "Komponenten (Bauteile)" at bounding box center [806, 118] width 274 height 33
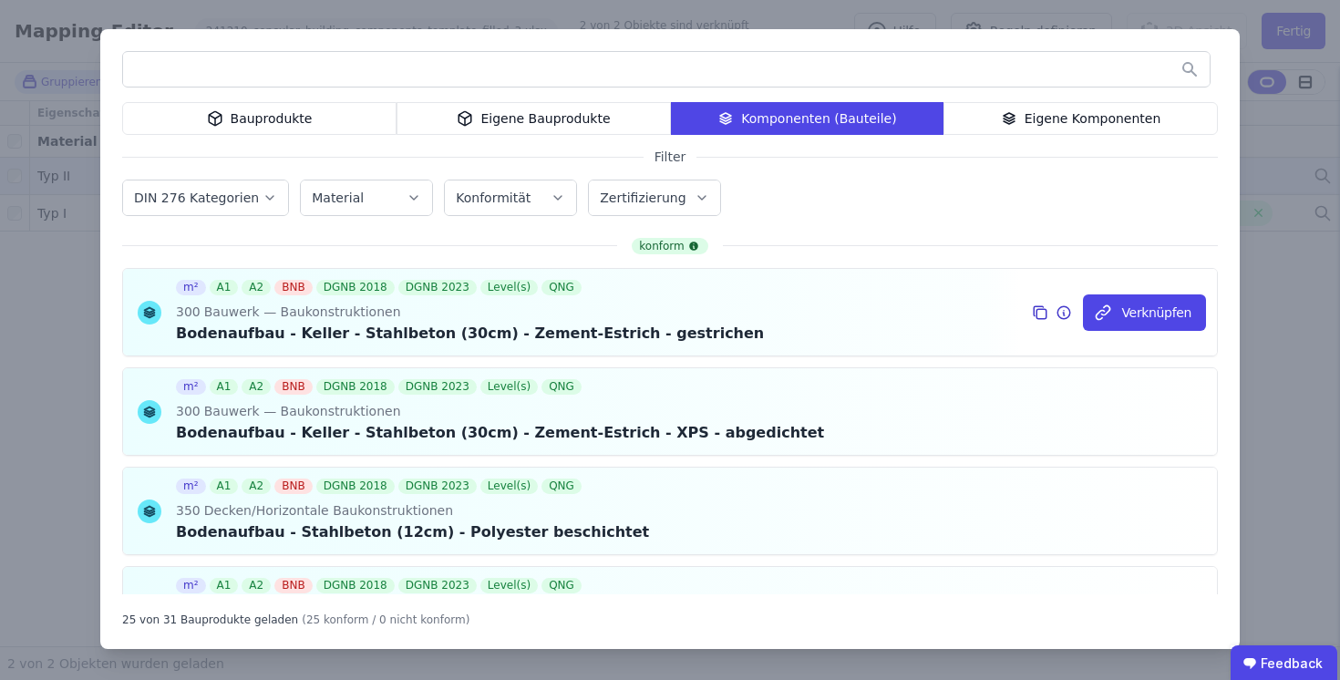
click at [1072, 310] on icon at bounding box center [1063, 313] width 16 height 22
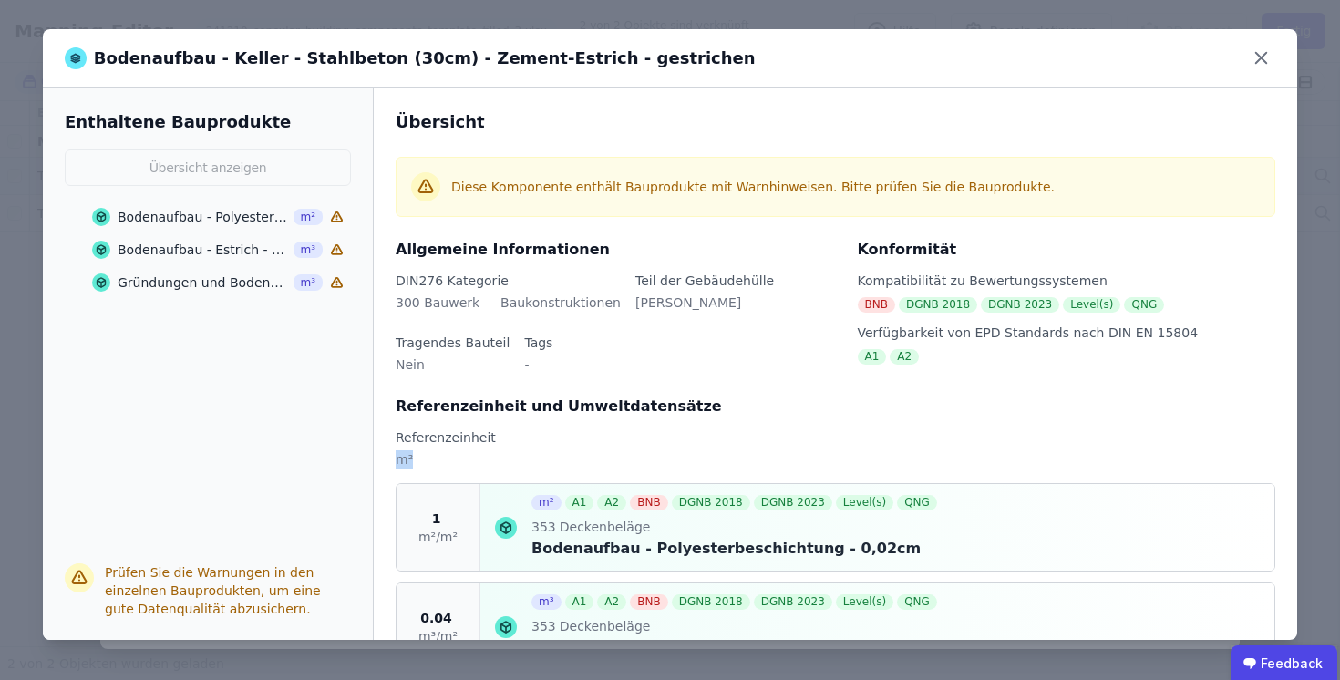
drag, startPoint x: 421, startPoint y: 458, endPoint x: 386, endPoint y: 458, distance: 34.6
click at [387, 456] on div "Übersicht Diese Komponente enthält Bauprodukte mit Warnhinweisen. Bitte prüfen …" at bounding box center [835, 363] width 923 height 552
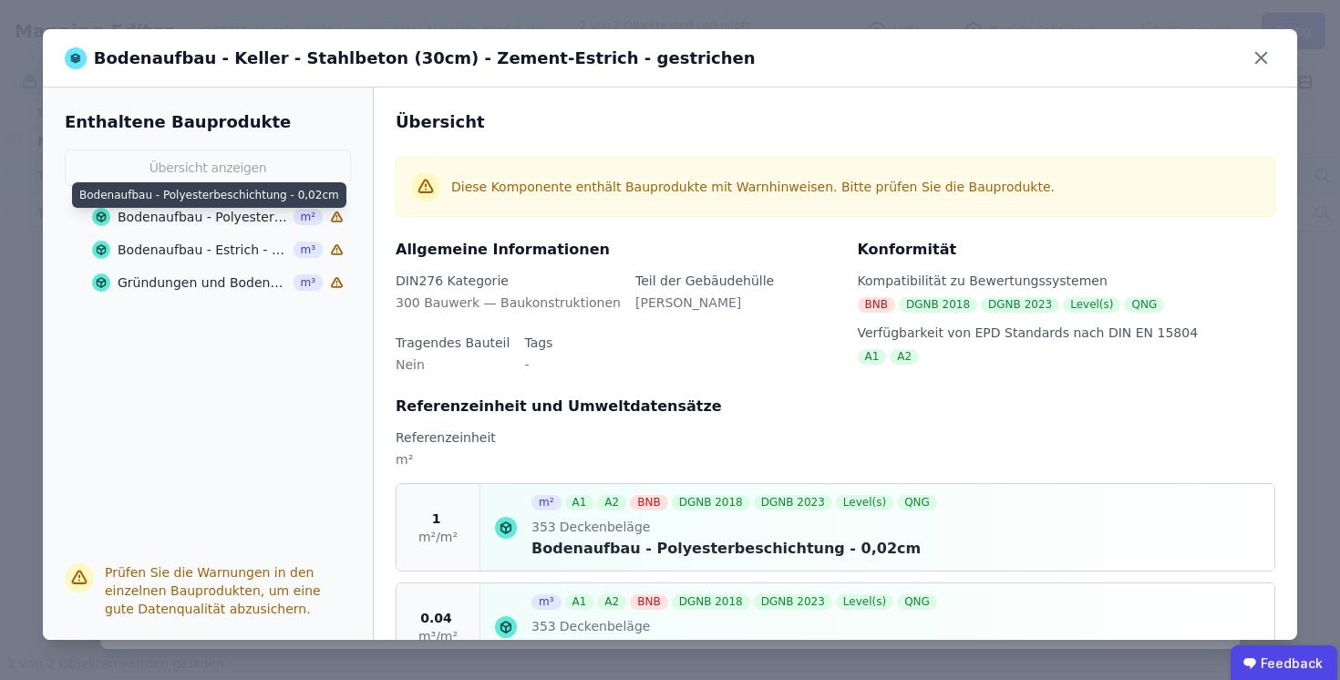
click at [211, 225] on div "Bodenaufbau - Polyesterbeschichtung - 0,02cm" at bounding box center [203, 217] width 170 height 18
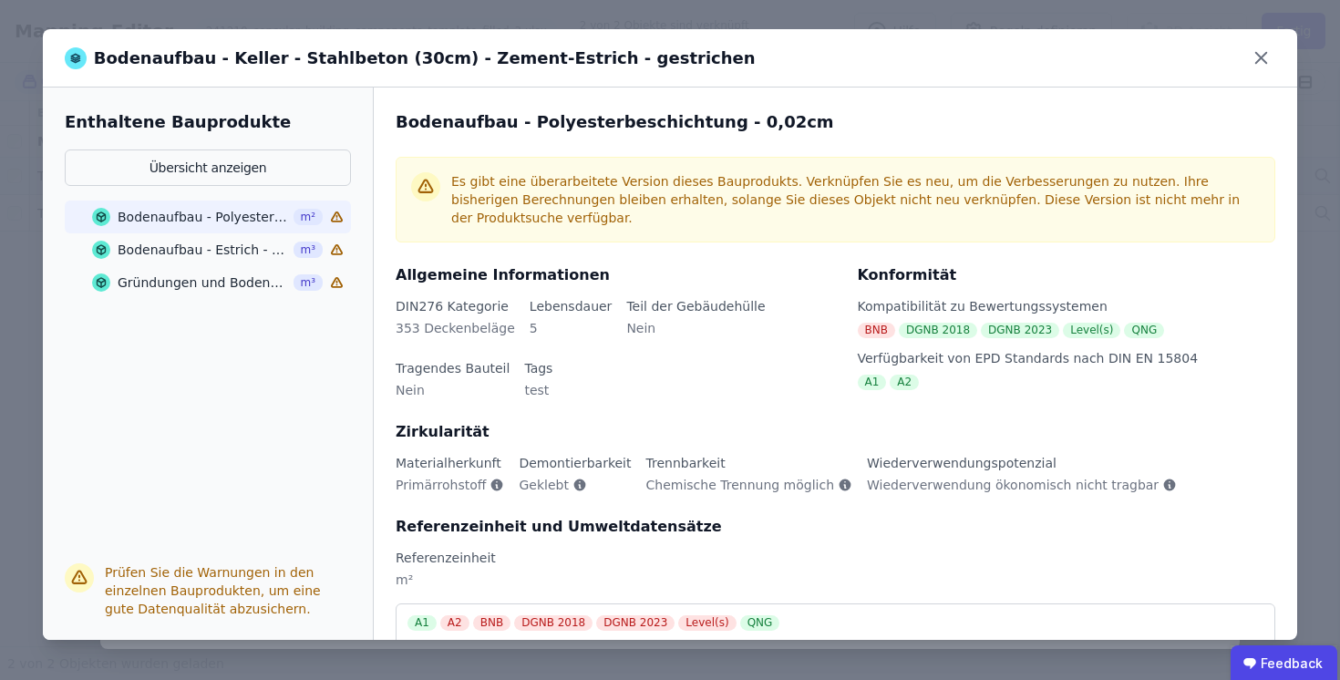
click at [202, 260] on div "Bodenaufbau - Estrich - fließend - Zement m³" at bounding box center [218, 249] width 252 height 33
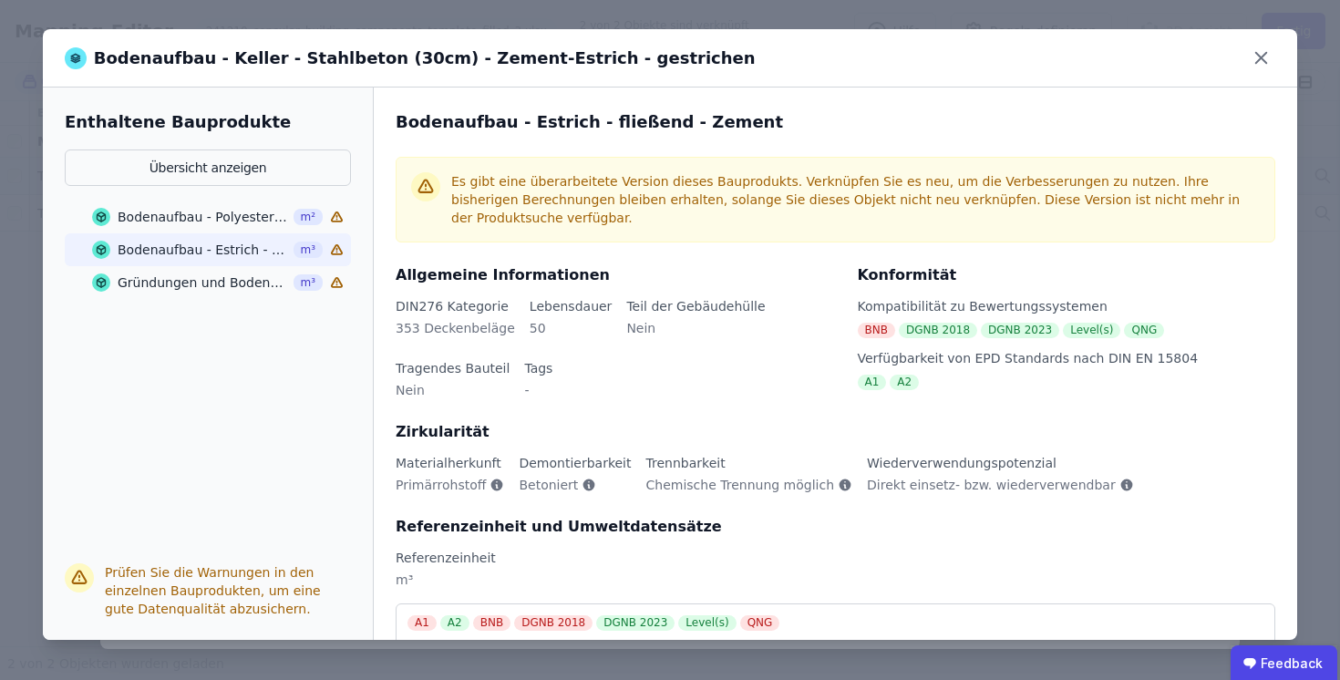
click at [195, 283] on div "Gründungen und Bodenplatten - Stahlbeton C30/37, 2%" at bounding box center [203, 282] width 170 height 18
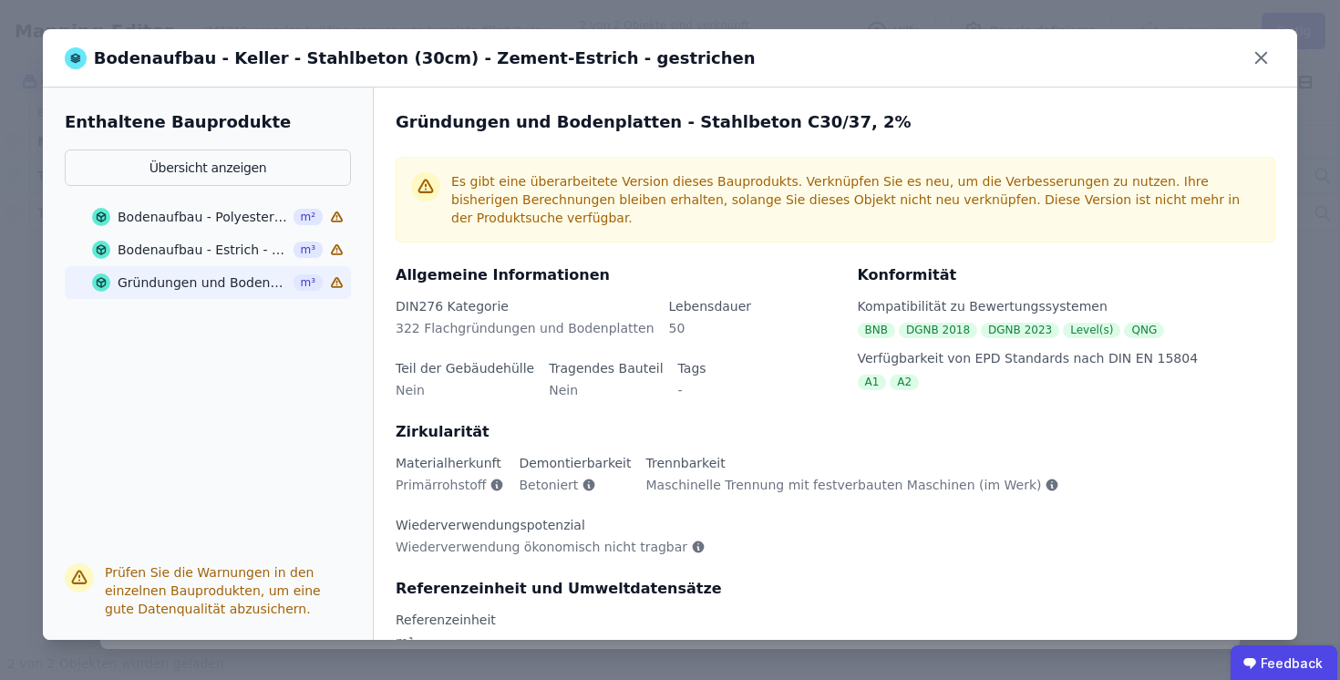
click at [194, 213] on div "Bodenaufbau - Polyesterbeschichtung - 0,02cm" at bounding box center [203, 217] width 170 height 18
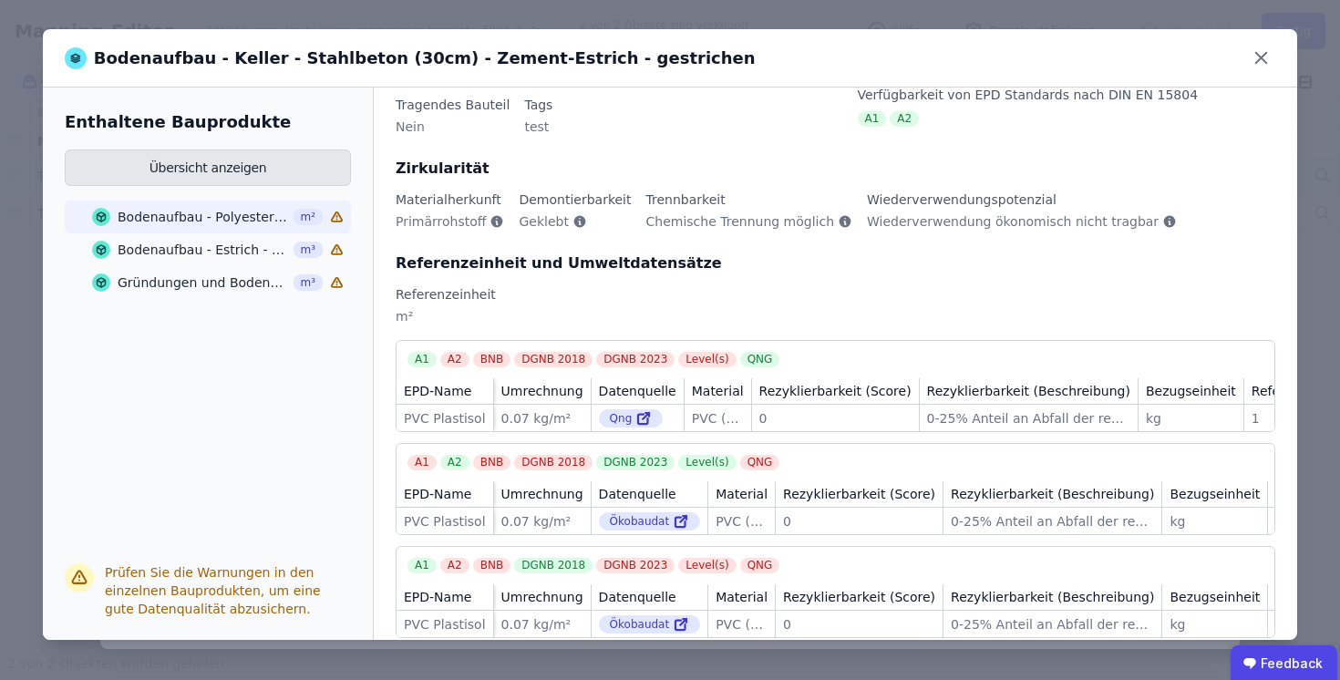
click at [190, 150] on button "Übersicht anzeigen" at bounding box center [208, 167] width 286 height 36
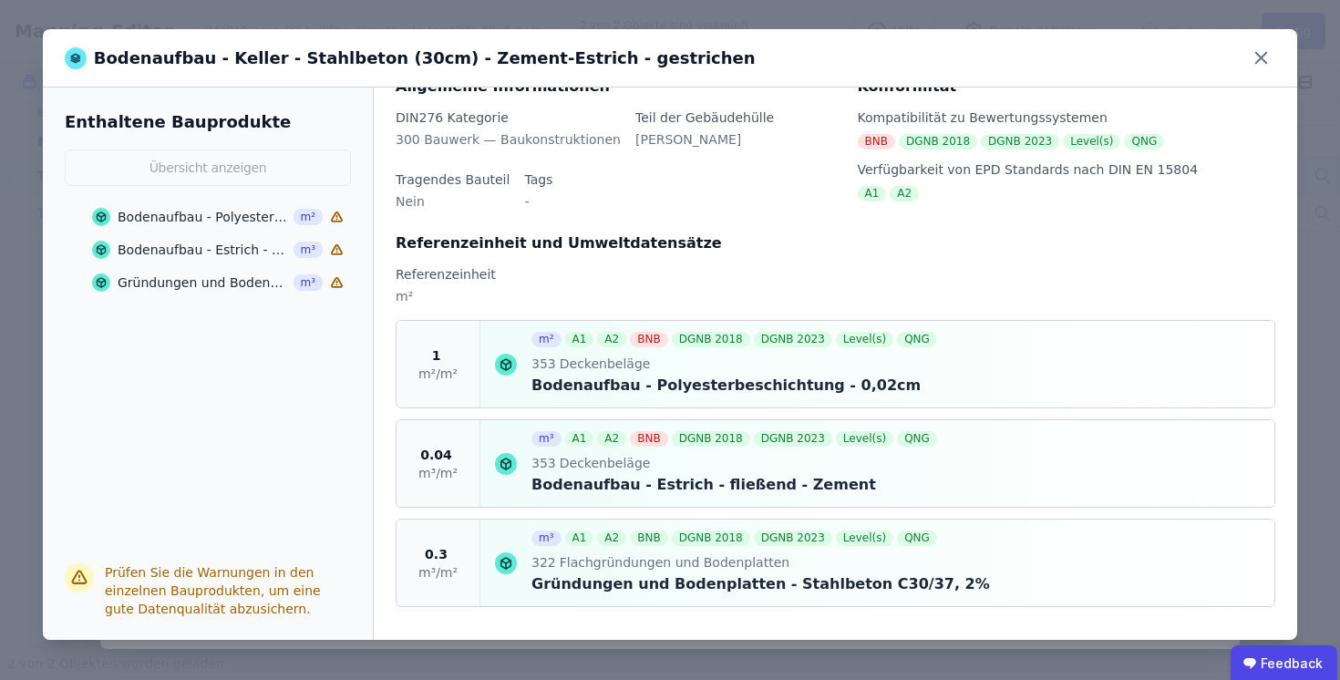
click at [438, 354] on span "1" at bounding box center [436, 355] width 9 height 18
click at [158, 217] on div "Bodenaufbau - Polyesterbeschichtung - 0,02cm" at bounding box center [203, 217] width 170 height 18
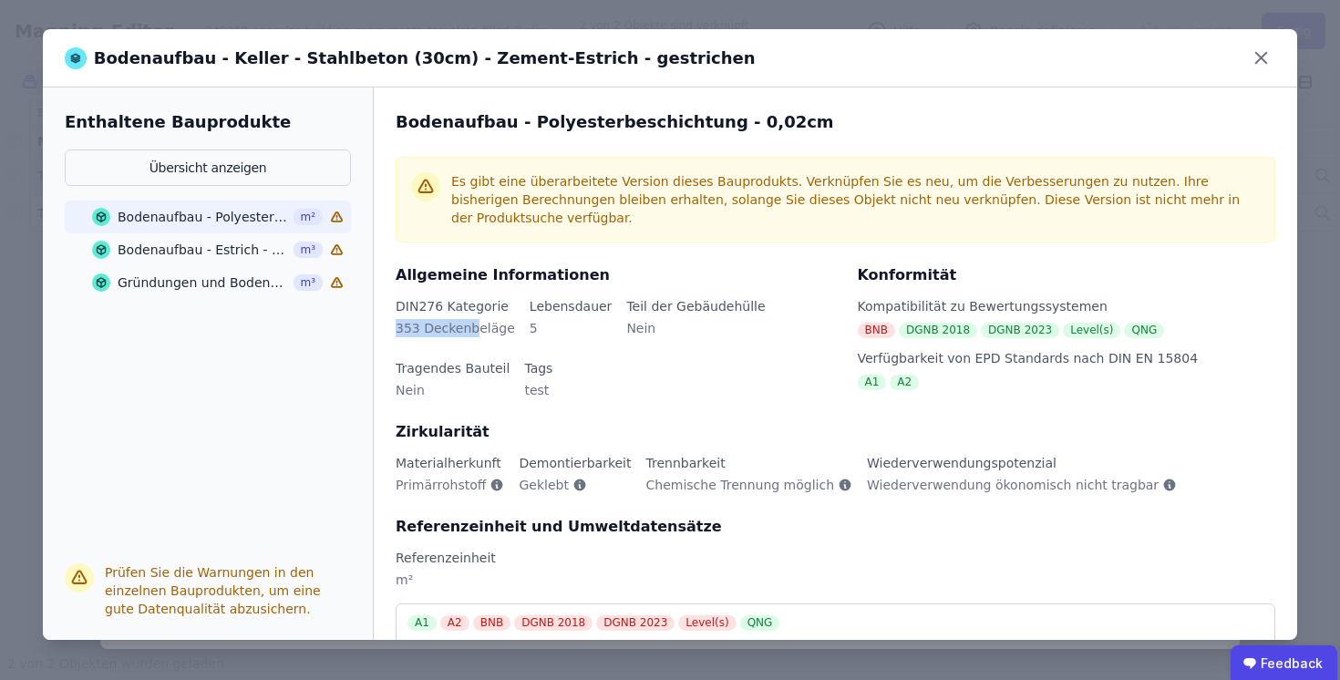
drag, startPoint x: 393, startPoint y: 326, endPoint x: 486, endPoint y: 326, distance: 93.0
click at [486, 326] on div "Bodenaufbau - Polyesterbeschichtung - 0,02cm Es gibt eine überarbeitete Version…" at bounding box center [835, 363] width 923 height 552
click at [500, 328] on div "353 Deckenbeläge" at bounding box center [455, 335] width 119 height 33
click at [1255, 57] on icon at bounding box center [1261, 58] width 28 height 28
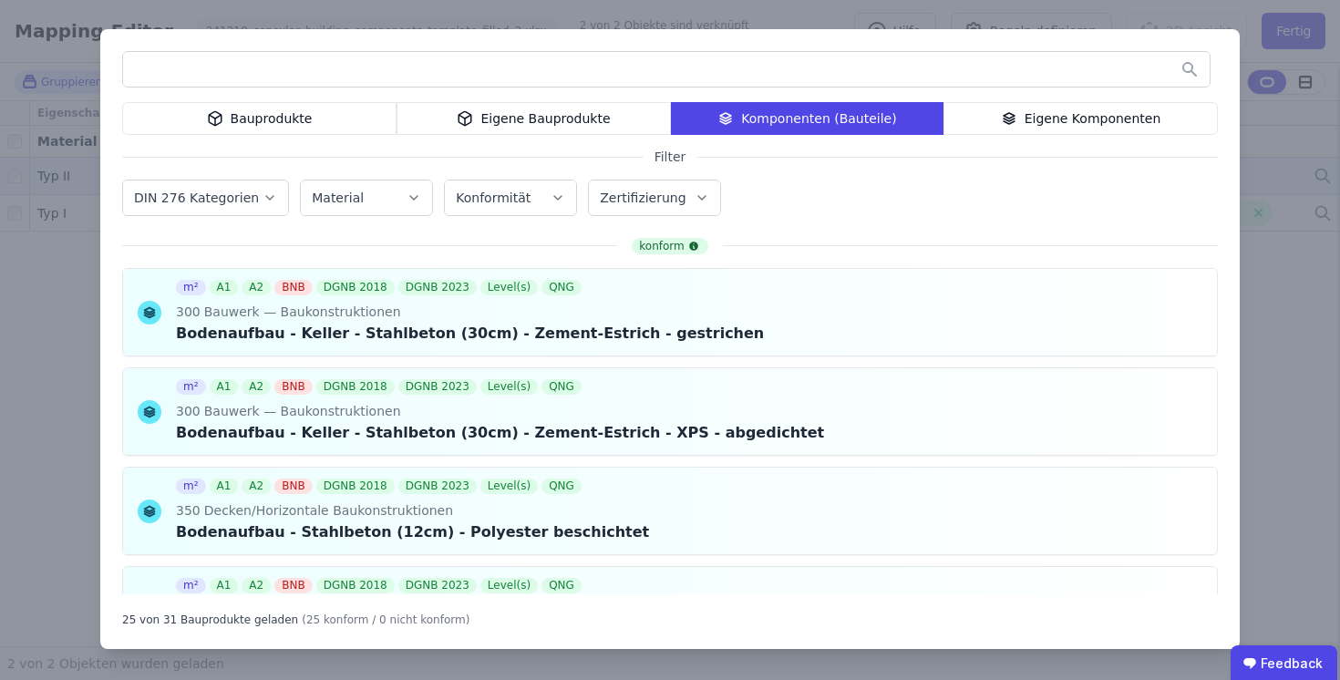
click at [283, 120] on div "Bauprodukte" at bounding box center [259, 118] width 274 height 33
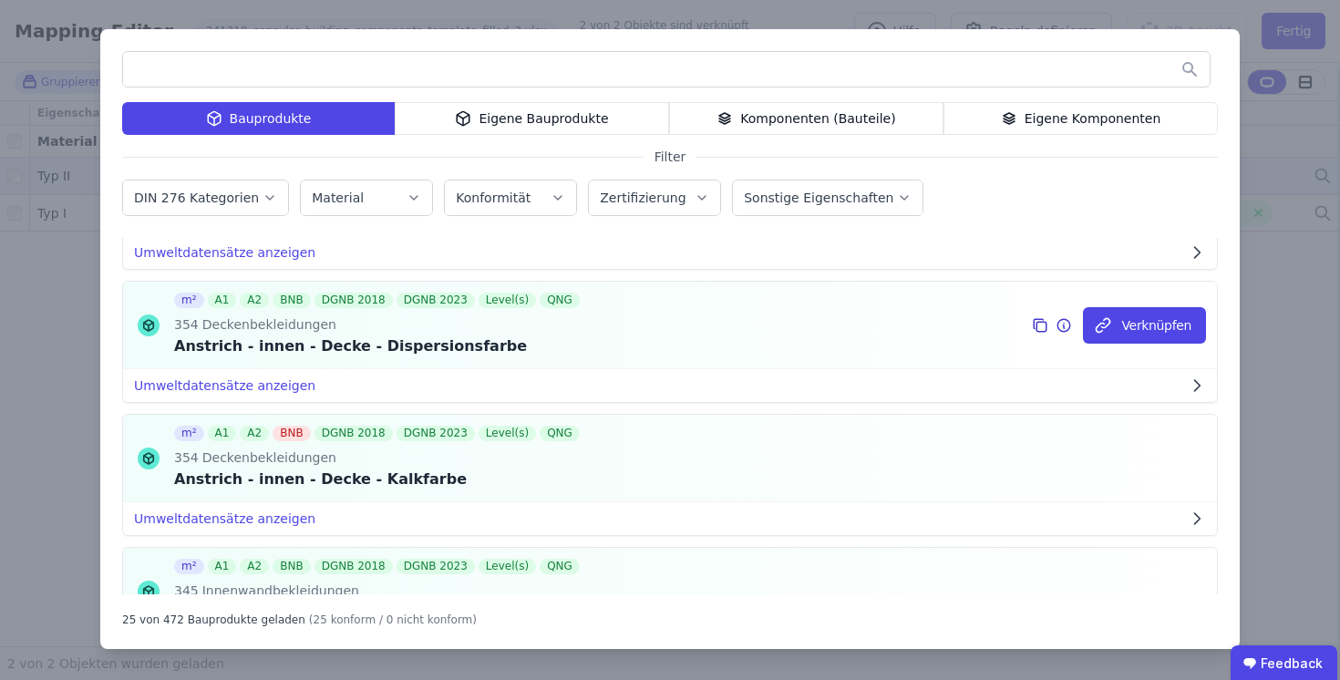
scroll to position [1447, 0]
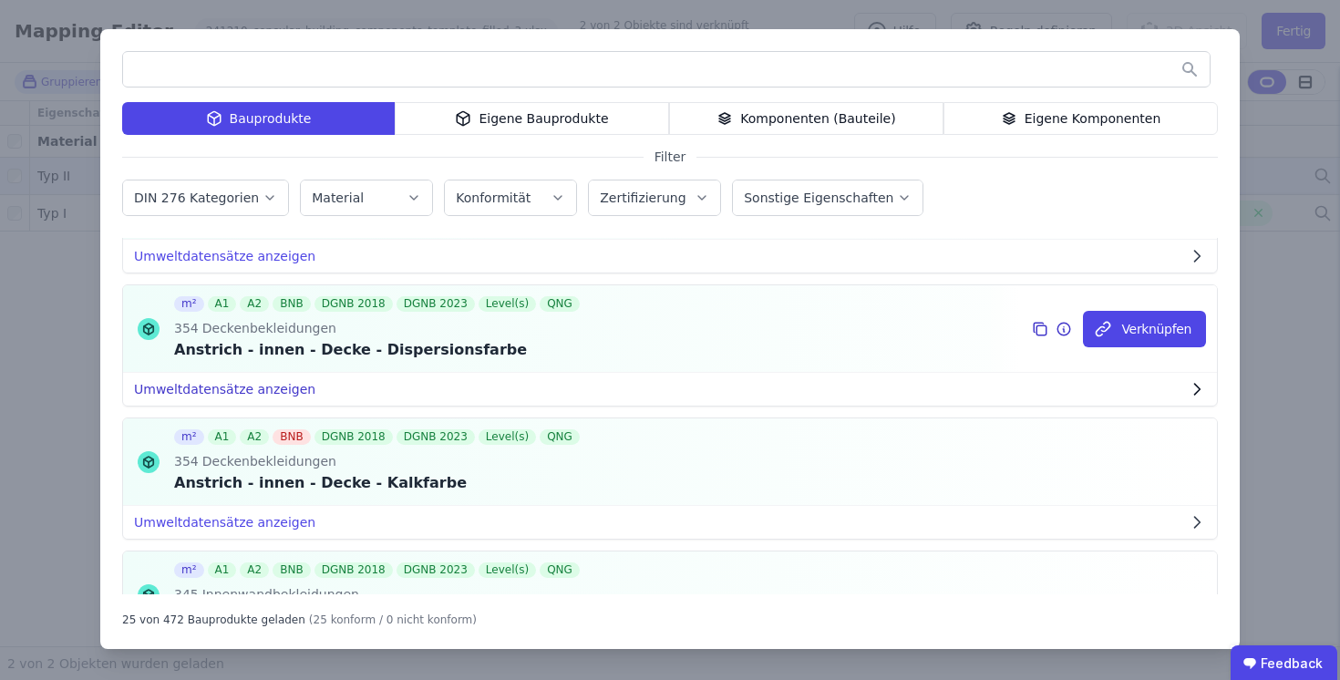
click at [252, 391] on button "Umweltdatensätze anzeigen" at bounding box center [670, 389] width 1094 height 33
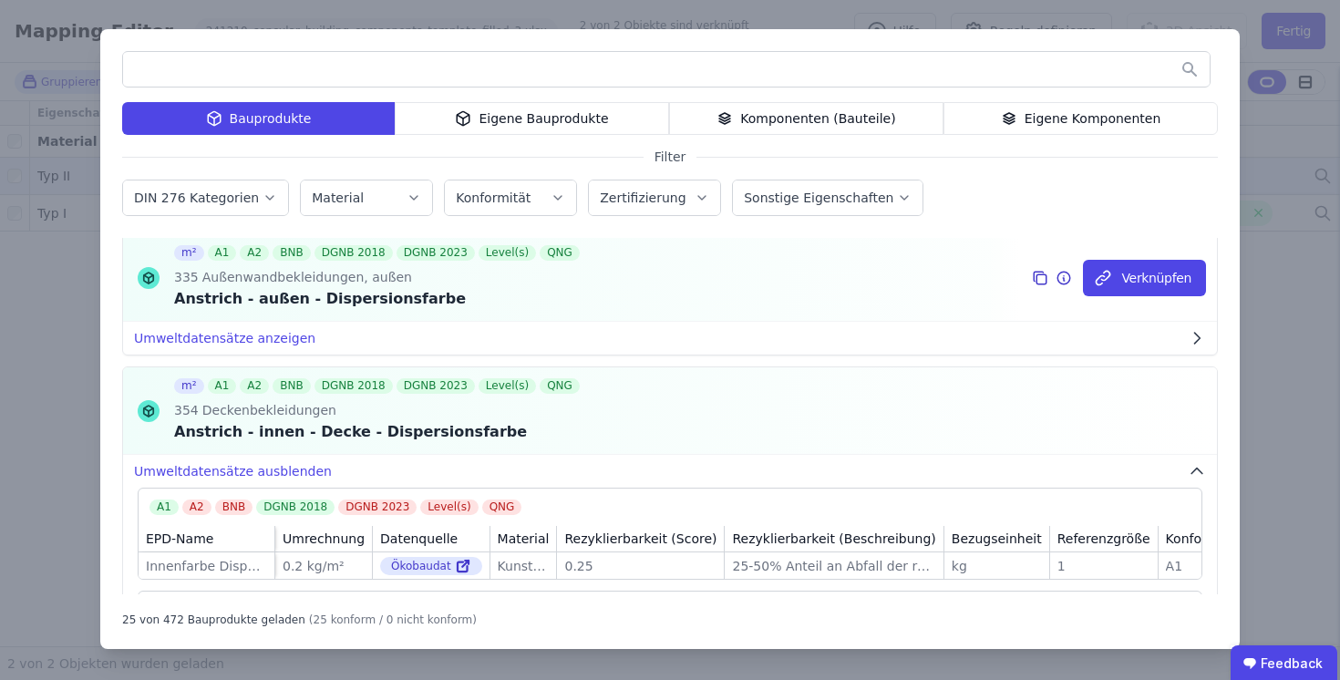
scroll to position [1360, 0]
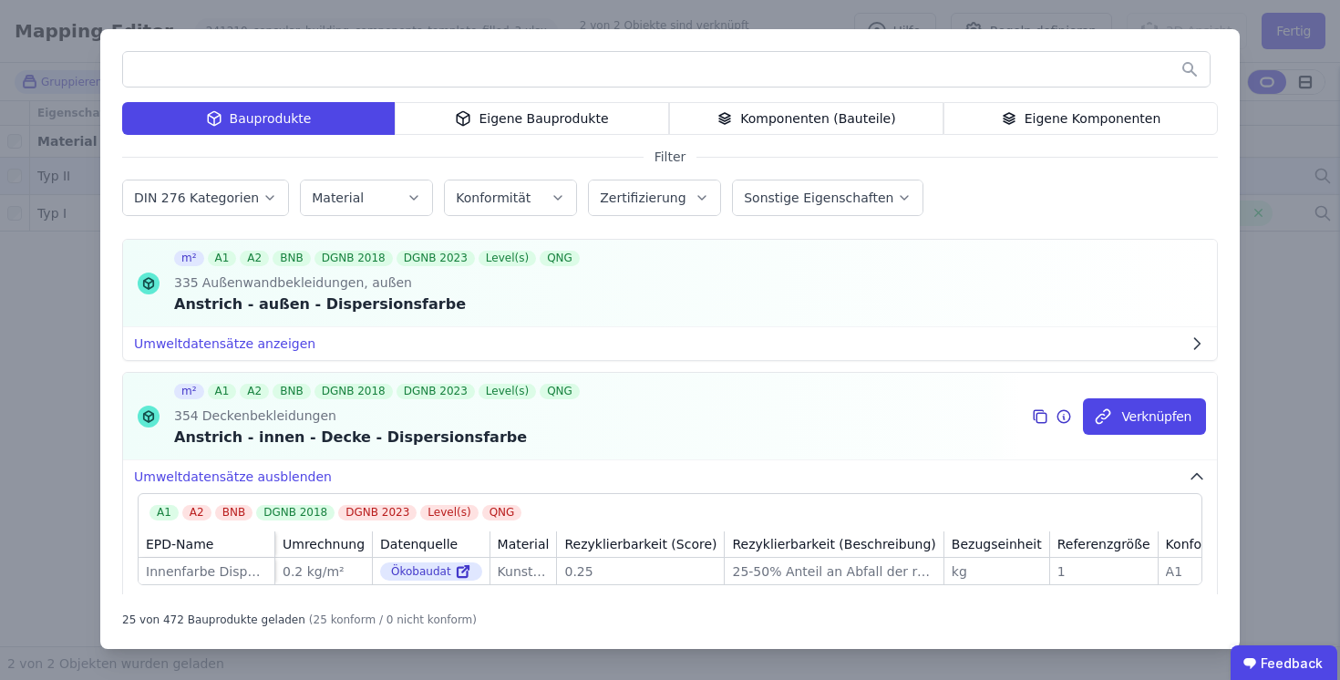
click at [1061, 412] on icon at bounding box center [1063, 417] width 16 height 22
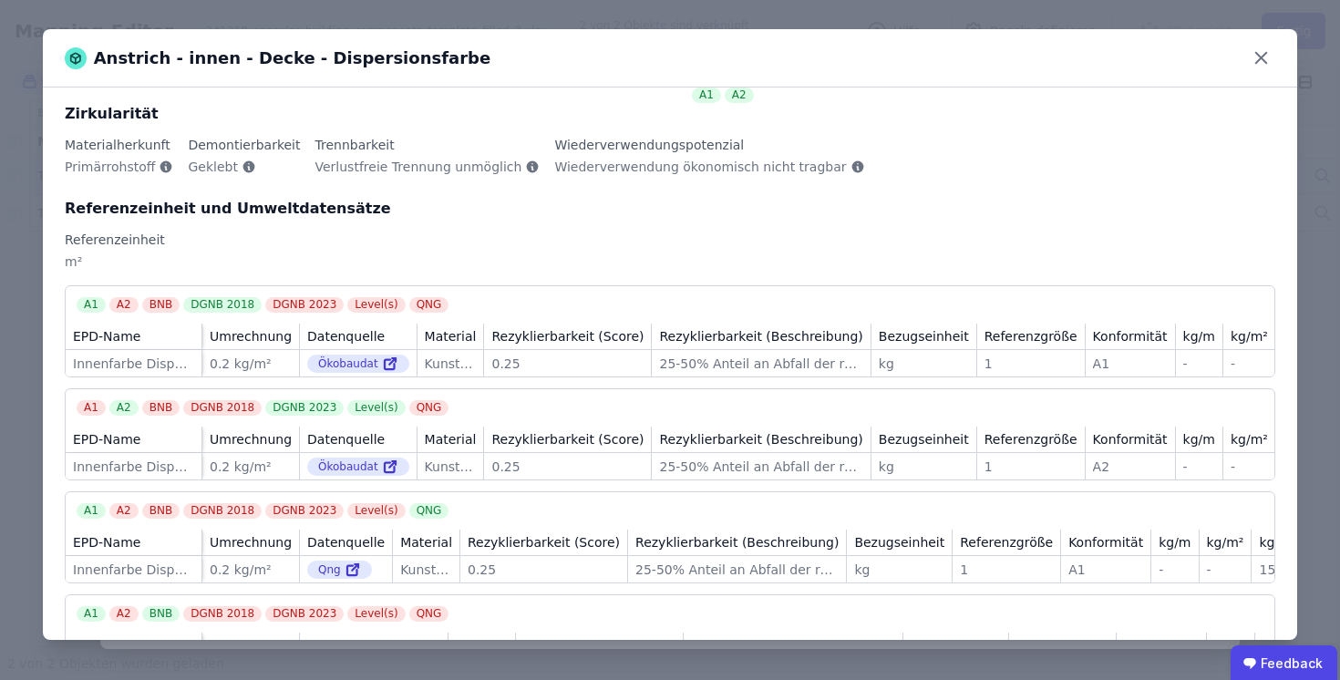
scroll to position [0, 0]
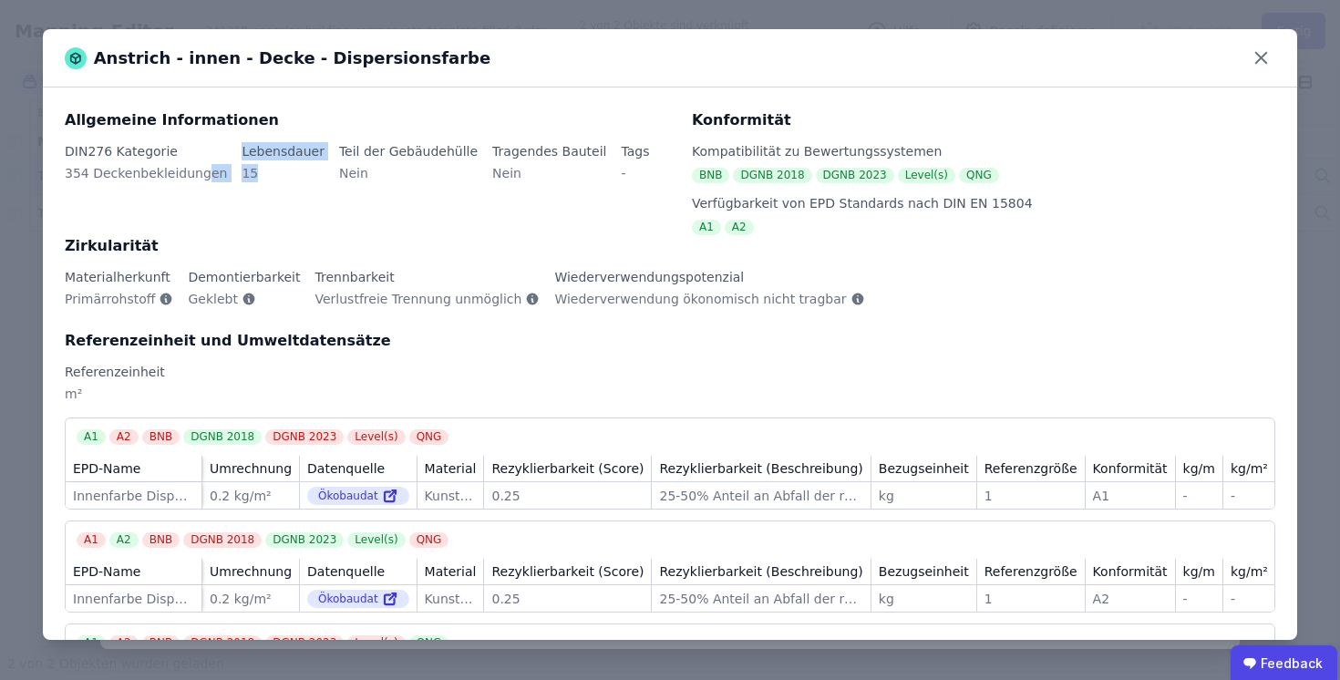
drag, startPoint x: 260, startPoint y: 174, endPoint x: 203, endPoint y: 174, distance: 56.5
click at [203, 174] on div "DIN276 Kategorie 354 Deckenbekleidungen Lebensdauer 15 Teil der Gebäudehülle Ne…" at bounding box center [367, 173] width 605 height 62
click at [242, 170] on div "15" at bounding box center [283, 180] width 83 height 33
drag, startPoint x: 71, startPoint y: 170, endPoint x: 207, endPoint y: 170, distance: 135.8
click at [207, 170] on div "354 Deckenbekleidungen" at bounding box center [146, 180] width 162 height 33
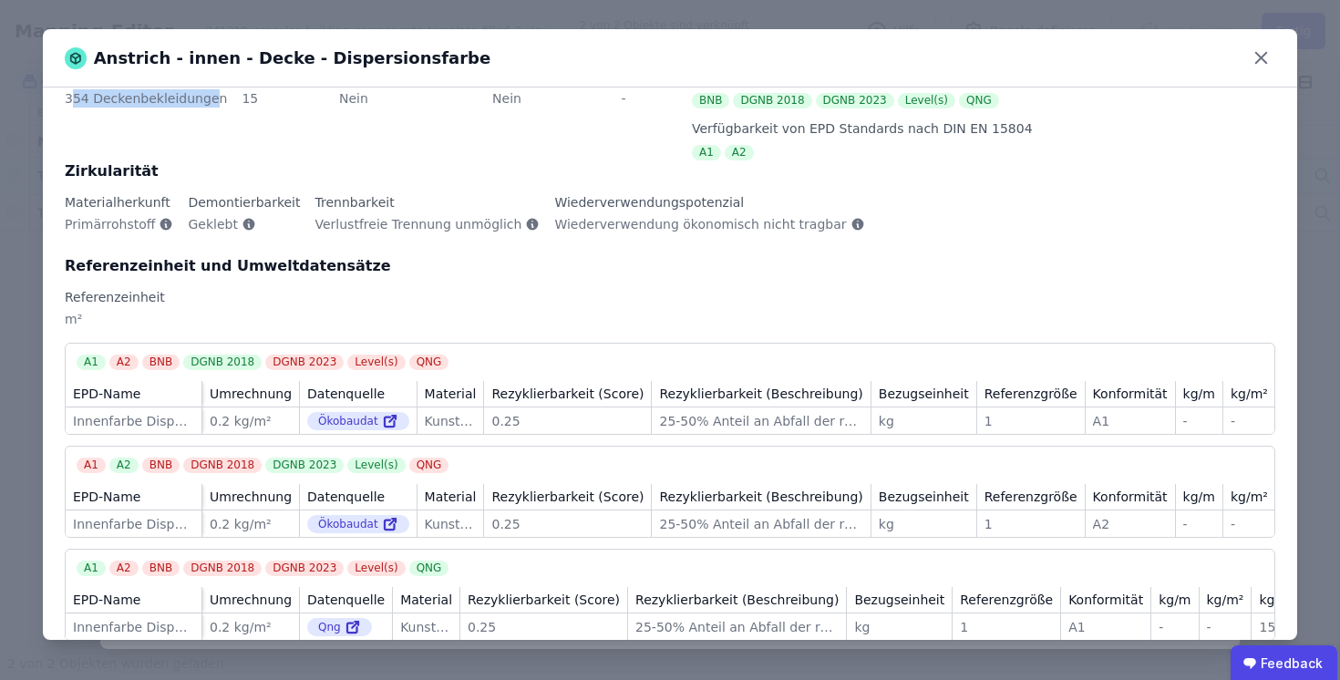
scroll to position [228, 0]
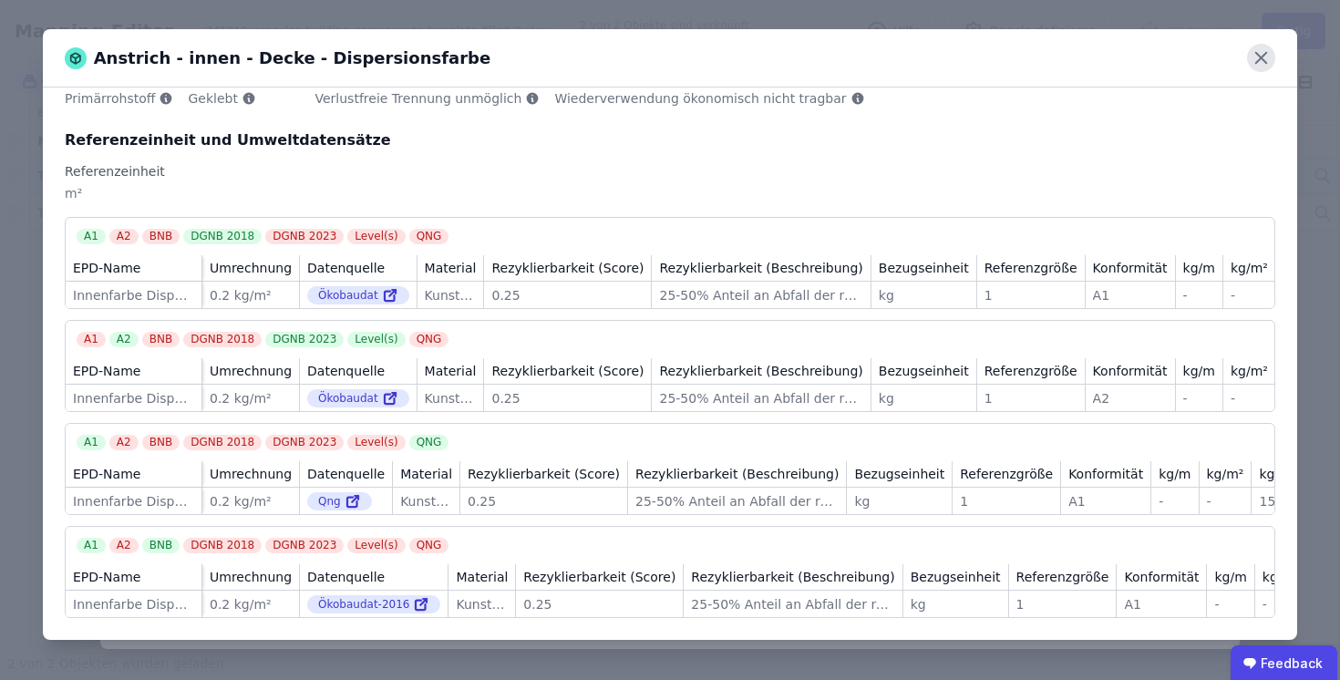
click at [1260, 60] on icon at bounding box center [1261, 58] width 28 height 28
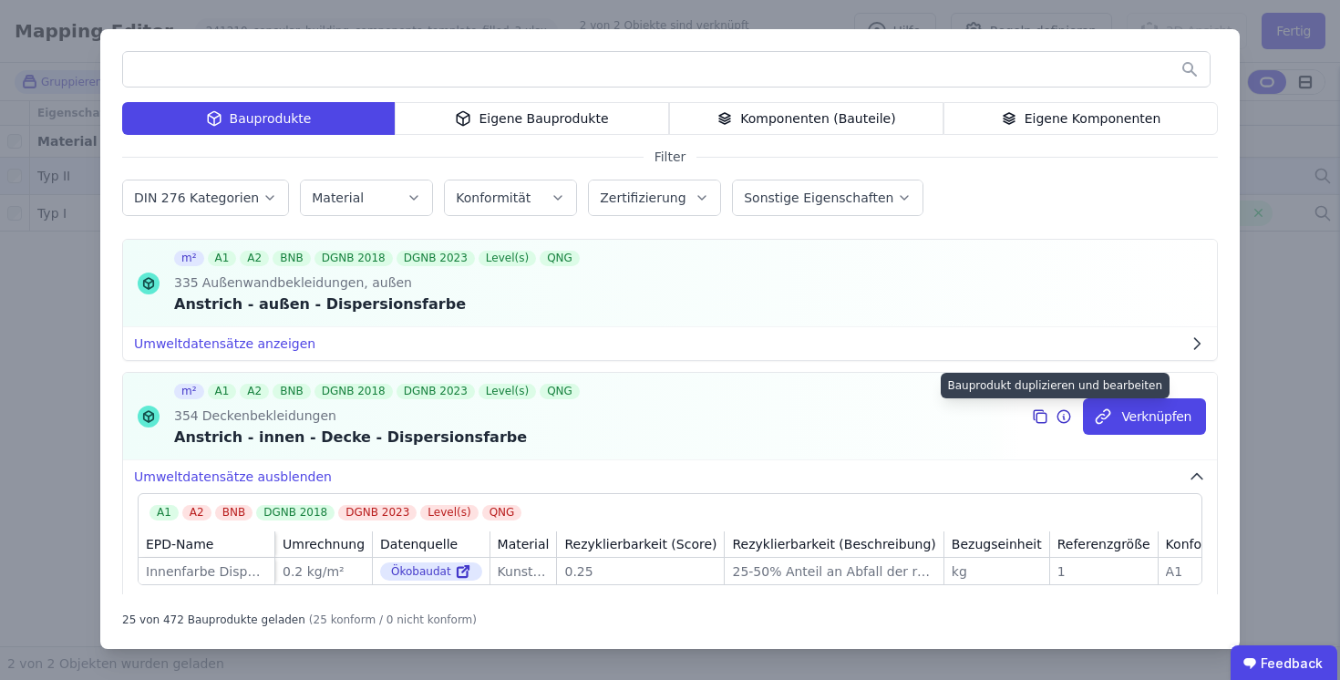
click at [1043, 416] on icon at bounding box center [1040, 417] width 16 height 22
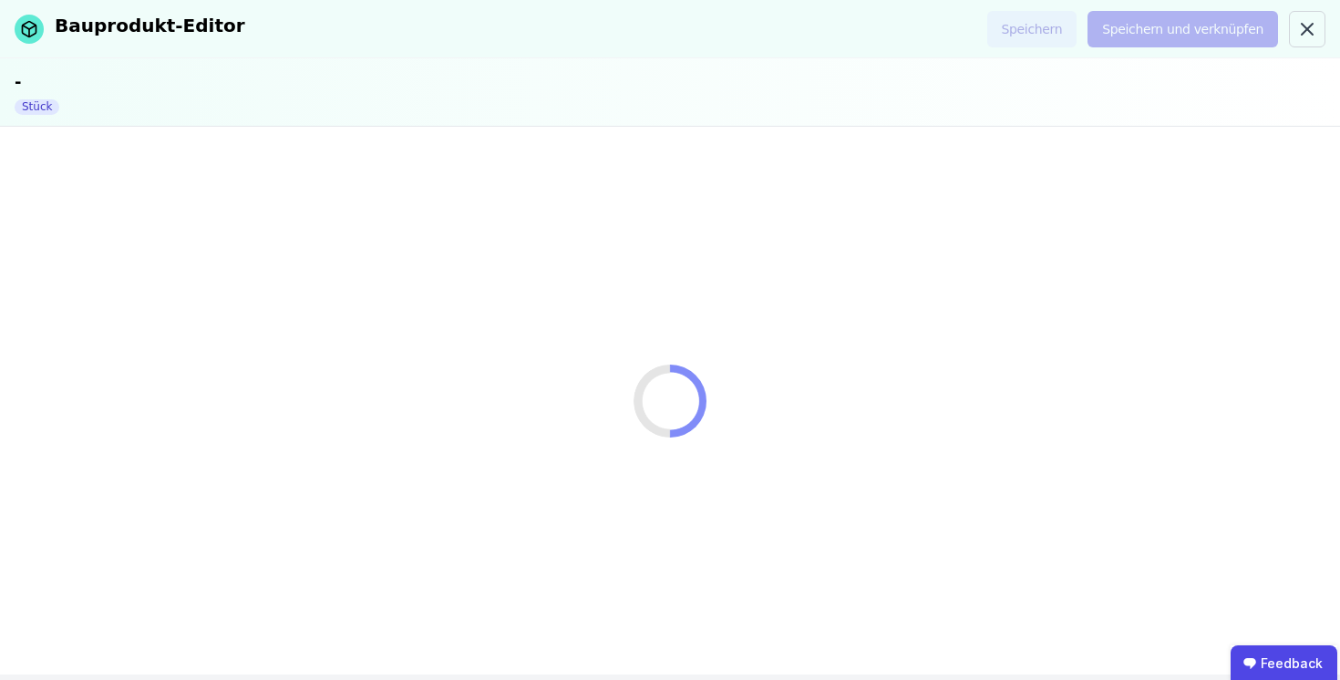
select select "**********"
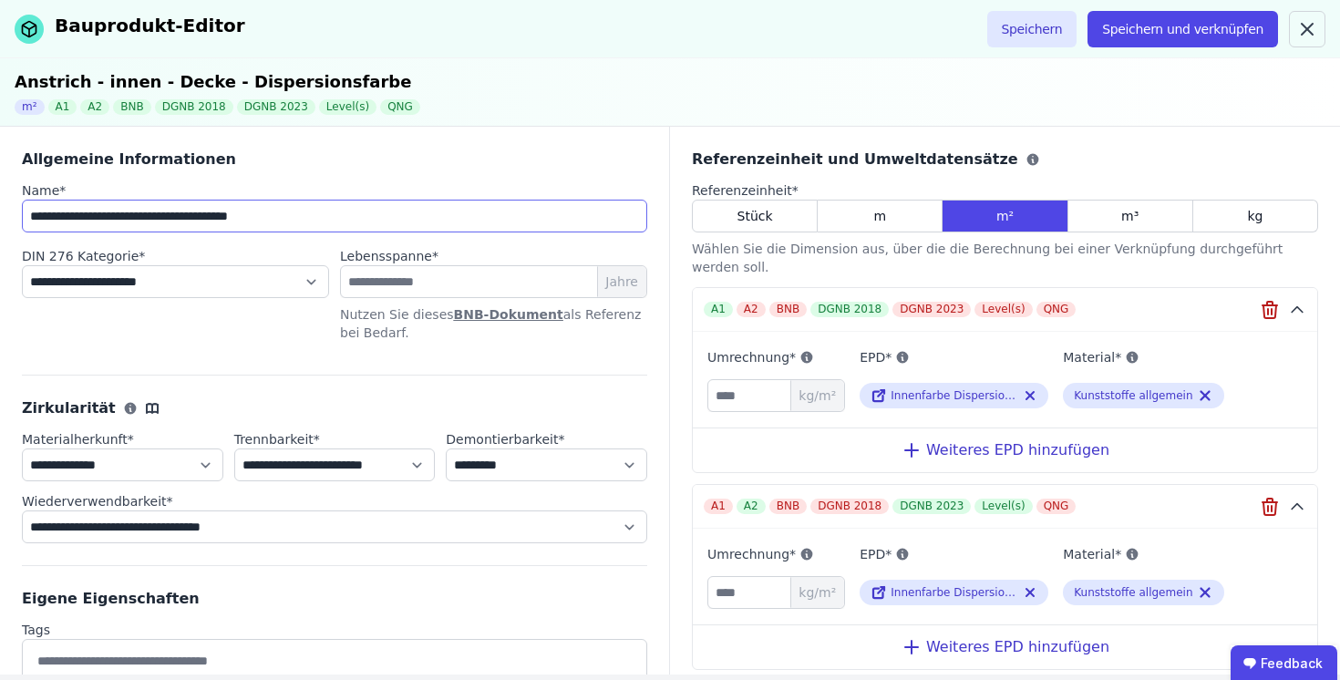
click at [358, 222] on input "**********" at bounding box center [334, 216] width 625 height 33
drag, startPoint x: 300, startPoint y: 212, endPoint x: 1, endPoint y: 208, distance: 299.0
click at [0, 209] on div "**********" at bounding box center [335, 401] width 670 height 548
click at [234, 286] on select "**********" at bounding box center [175, 281] width 307 height 33
click at [560, 393] on div "**********" at bounding box center [334, 470] width 625 height 190
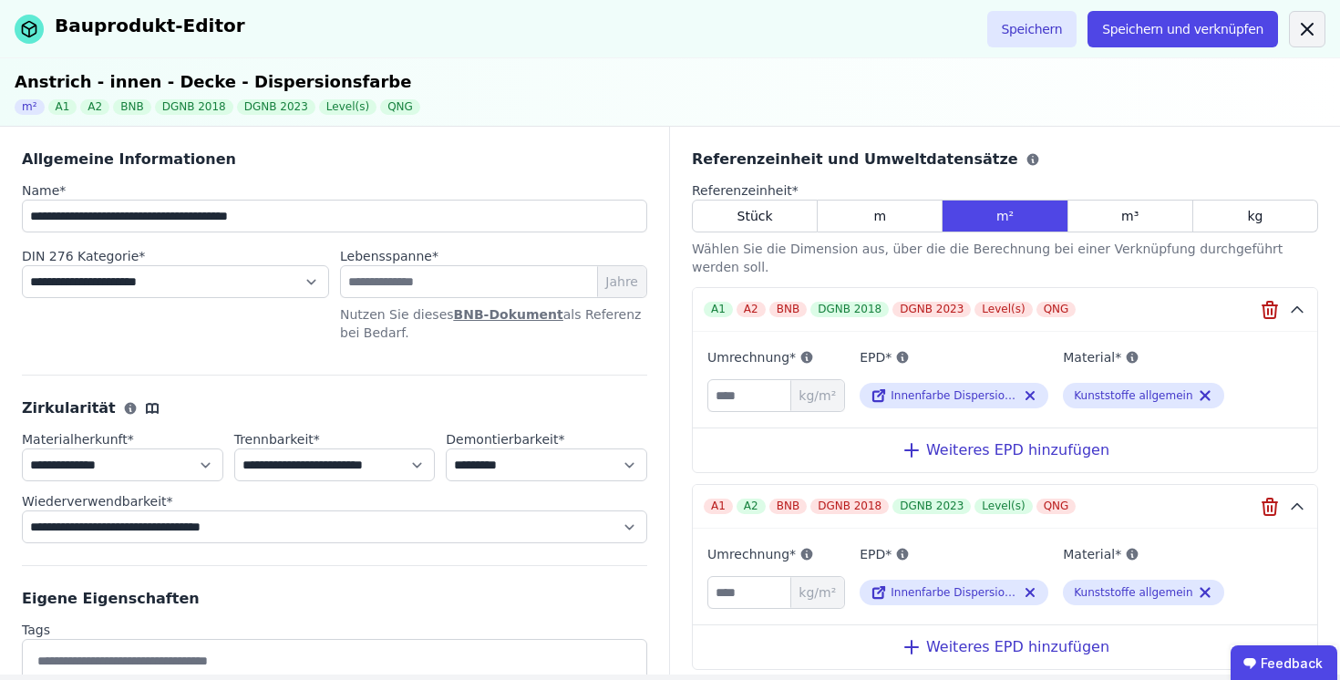
click at [1311, 24] on icon at bounding box center [1306, 29] width 11 height 11
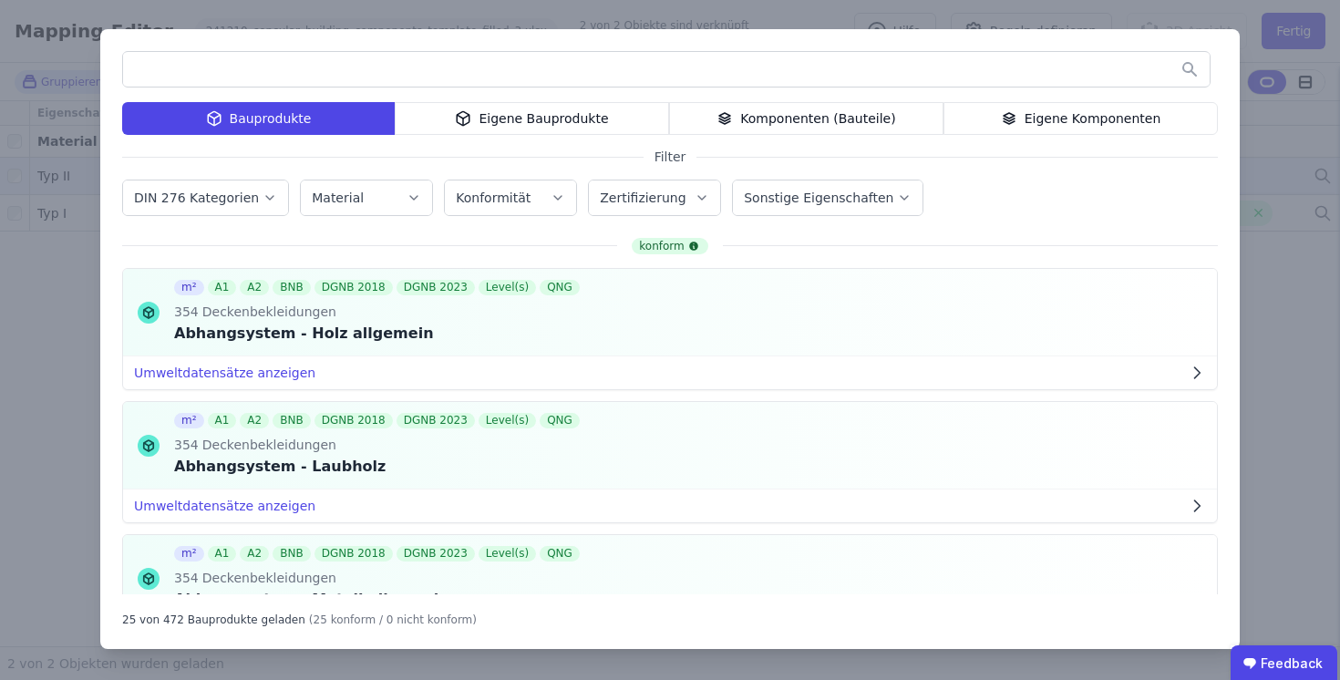
click at [1269, 127] on div "Bauprodukte Eigene Bauprodukte Komponenten (Bauteile) Eigene Komponenten Filter…" at bounding box center [670, 340] width 1340 height 680
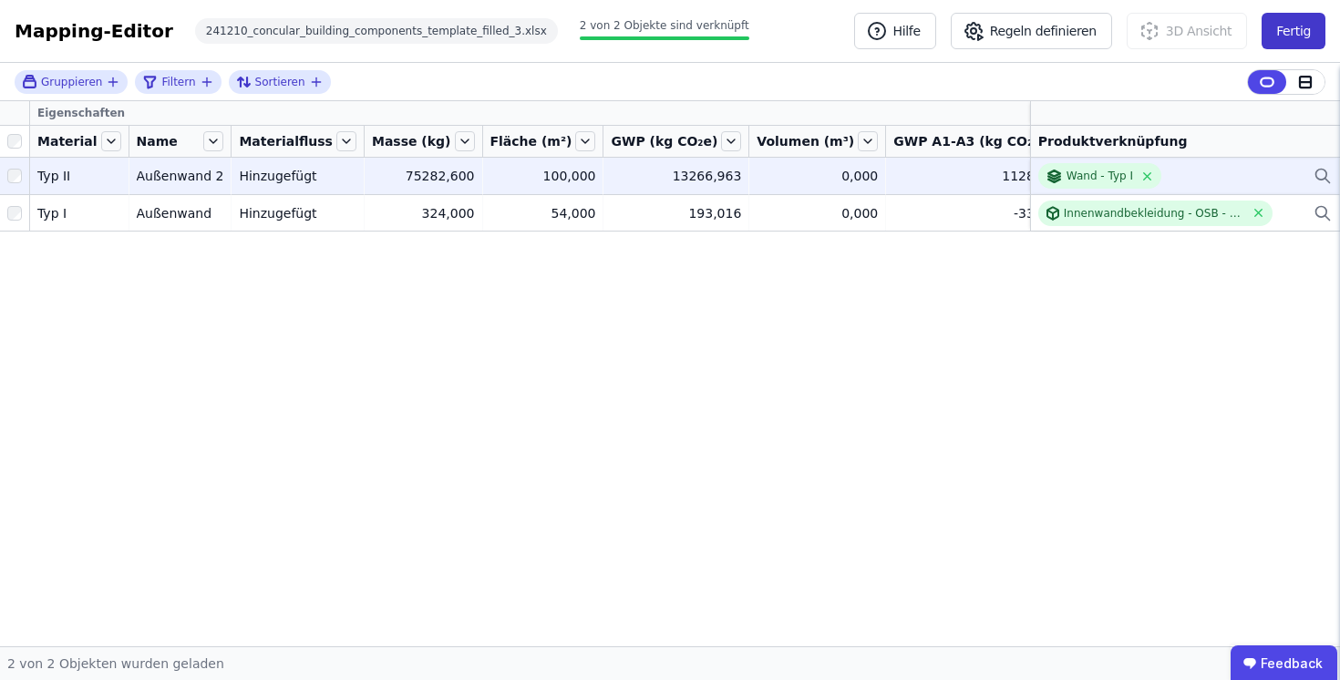
click at [1301, 35] on button "Fertig" at bounding box center [1293, 31] width 64 height 36
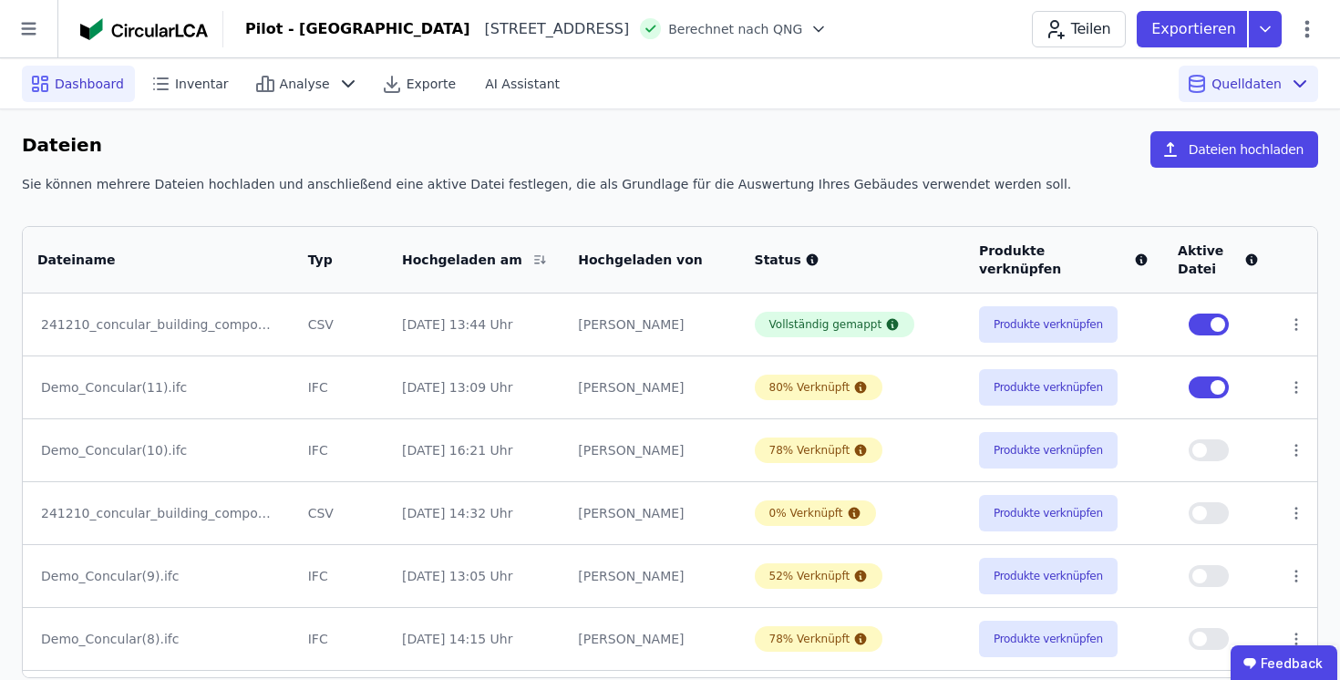
click at [87, 87] on span "Dashboard" at bounding box center [89, 84] width 69 height 18
